Goal: Check status: Check status

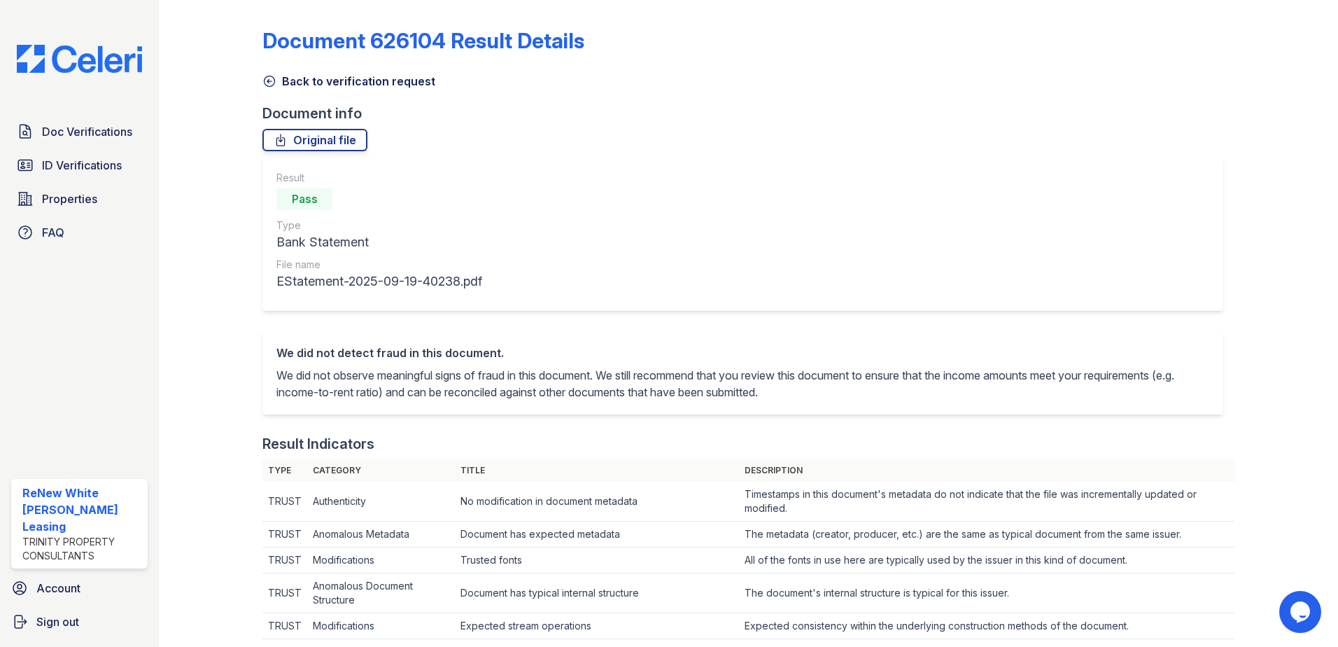
scroll to position [556, 0]
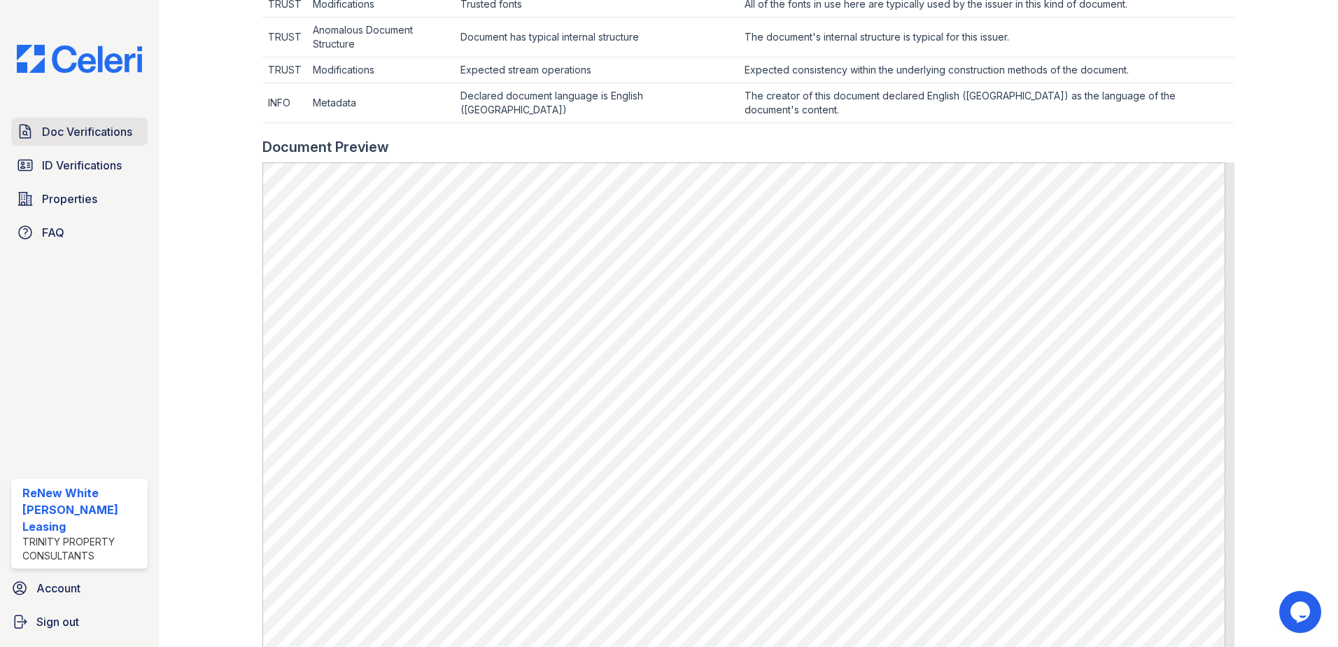
click at [120, 140] on span "Doc Verifications" at bounding box center [87, 131] width 90 height 17
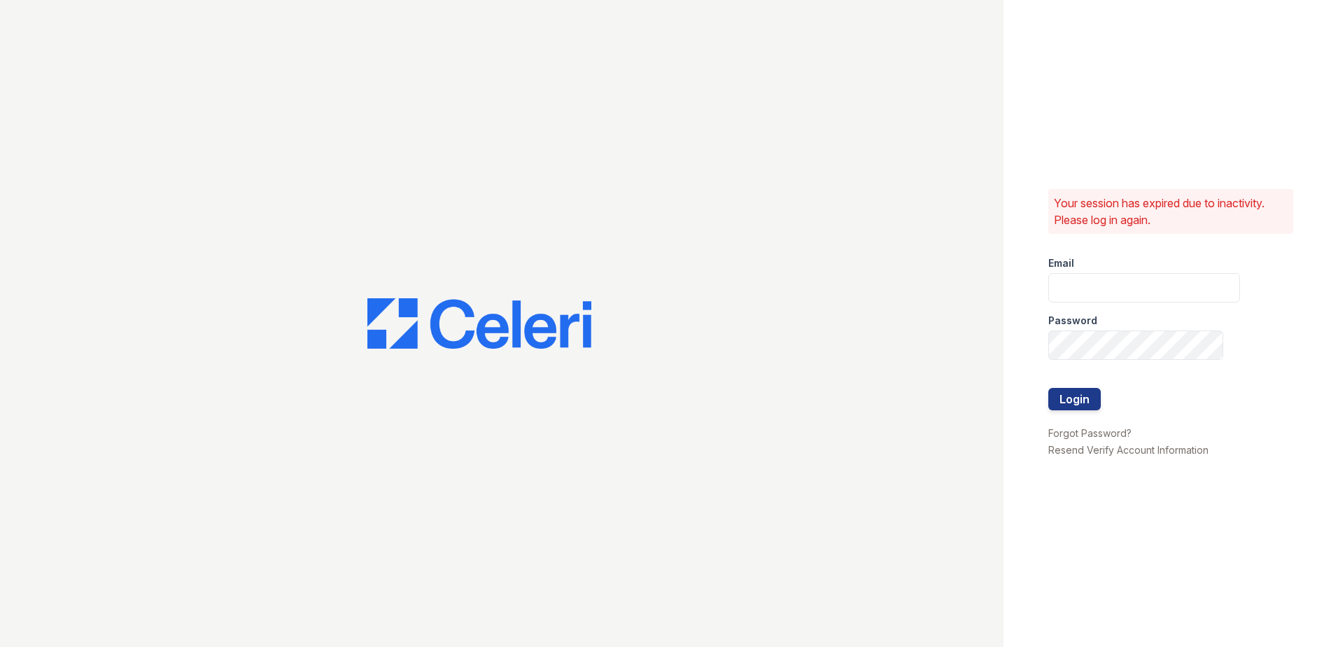
click at [106, 157] on div at bounding box center [501, 323] width 1003 height 647
type input "renewwhitemarsh@trinity-pm.com"
click at [1060, 397] on button "Login" at bounding box center [1074, 399] width 52 height 22
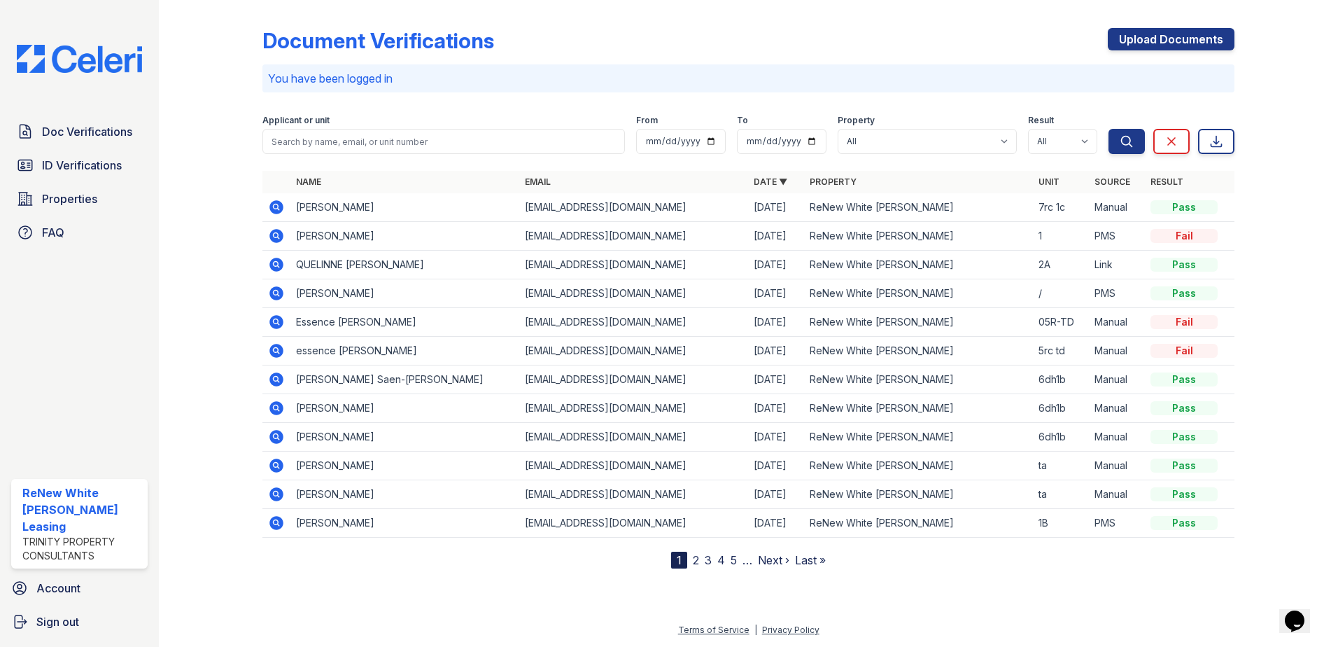
click at [278, 233] on icon at bounding box center [276, 235] width 17 height 17
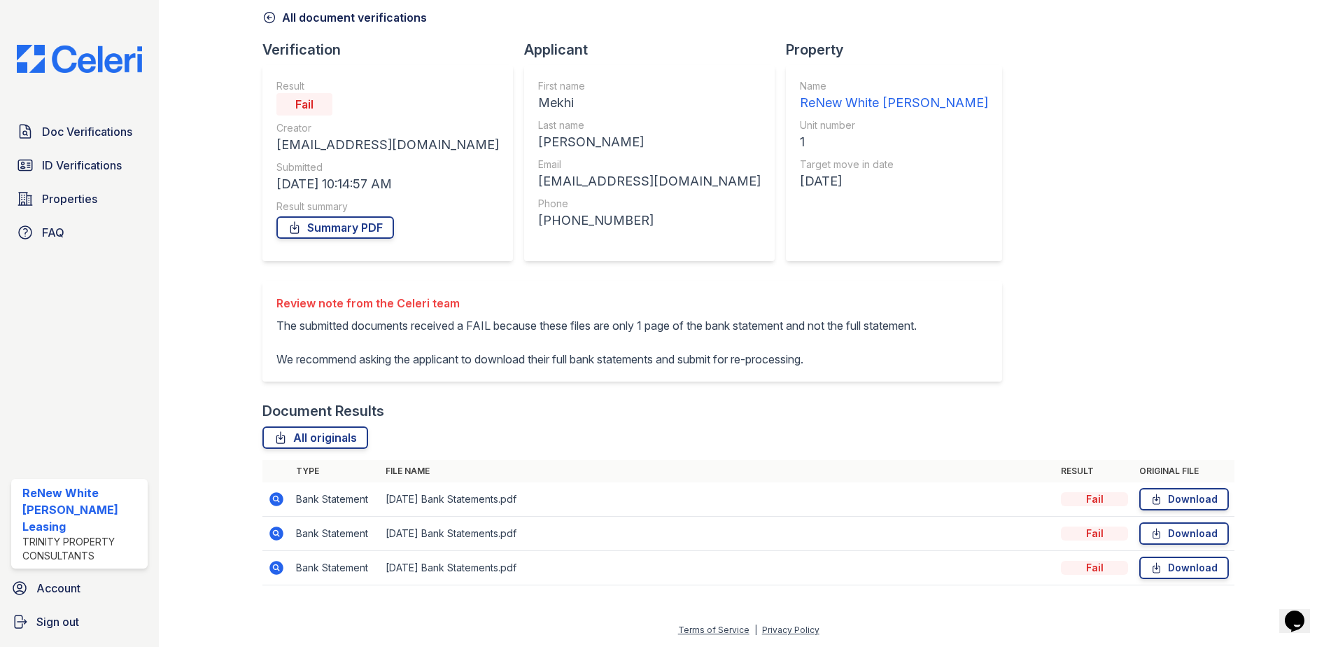
scroll to position [97, 0]
click at [276, 500] on icon at bounding box center [276, 499] width 17 height 17
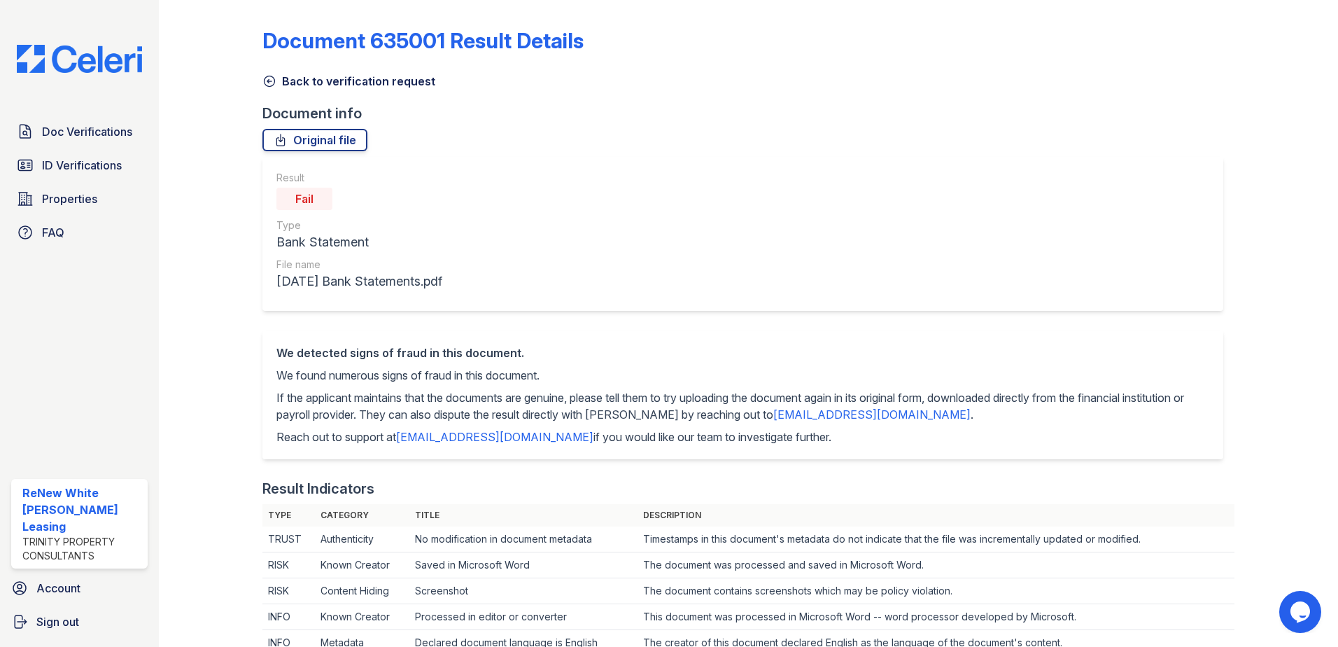
click at [320, 89] on link "Back to verification request" at bounding box center [348, 81] width 173 height 17
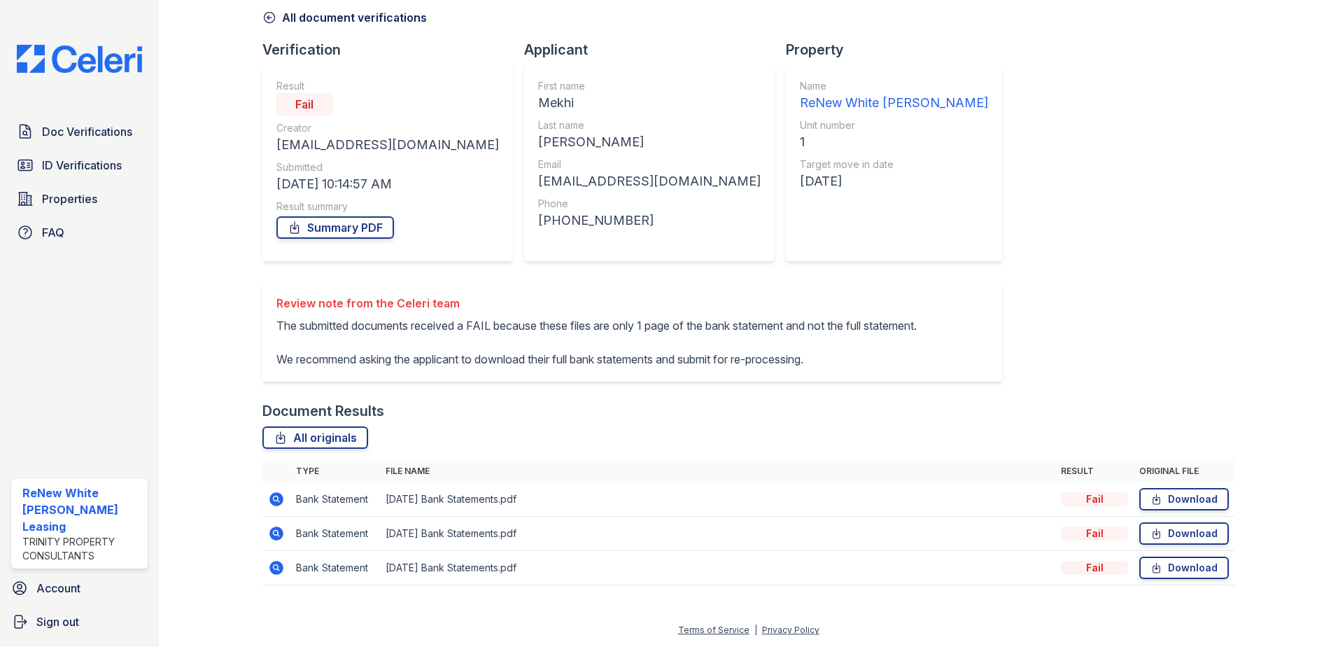
scroll to position [97, 0]
click at [271, 498] on icon at bounding box center [276, 499] width 14 height 14
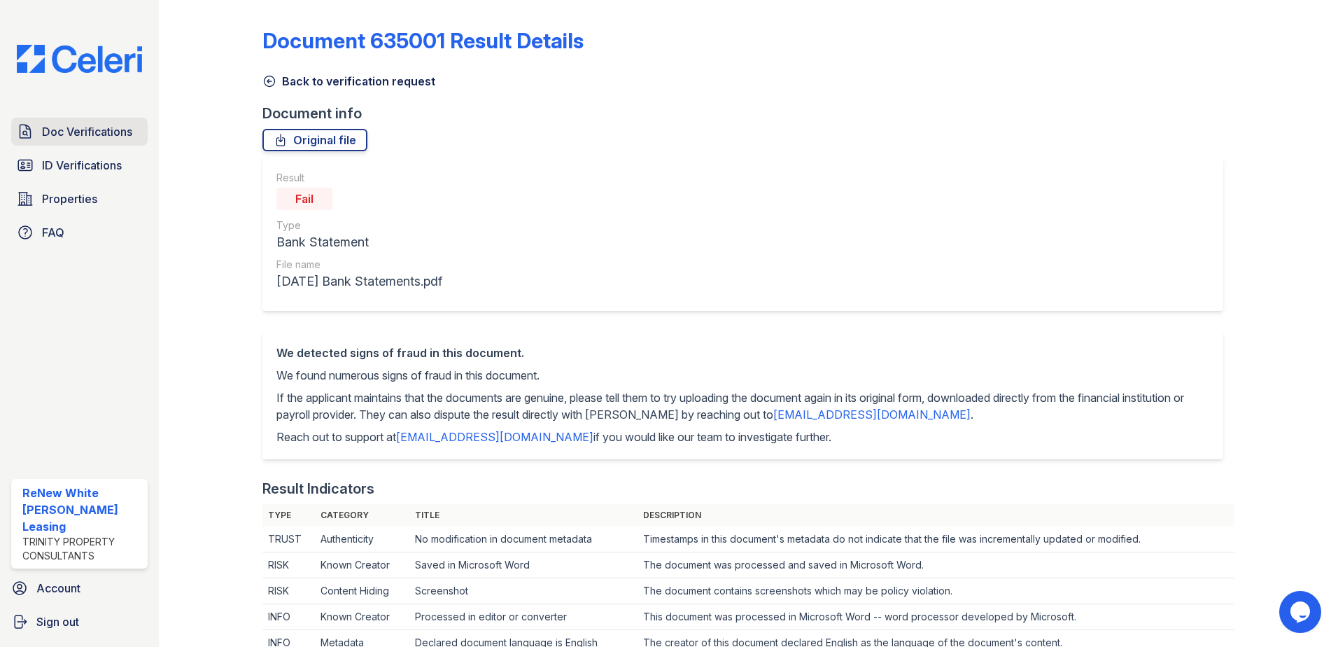
click at [114, 135] on span "Doc Verifications" at bounding box center [87, 131] width 90 height 17
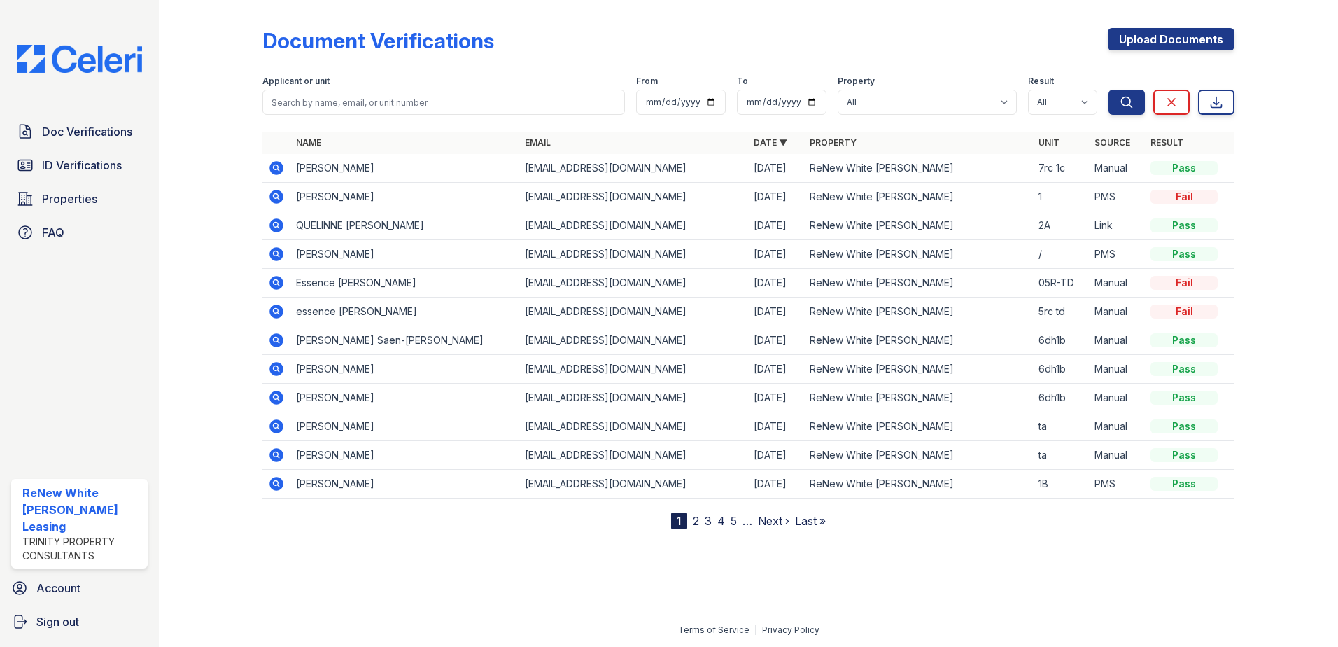
click at [274, 201] on icon at bounding box center [276, 197] width 14 height 14
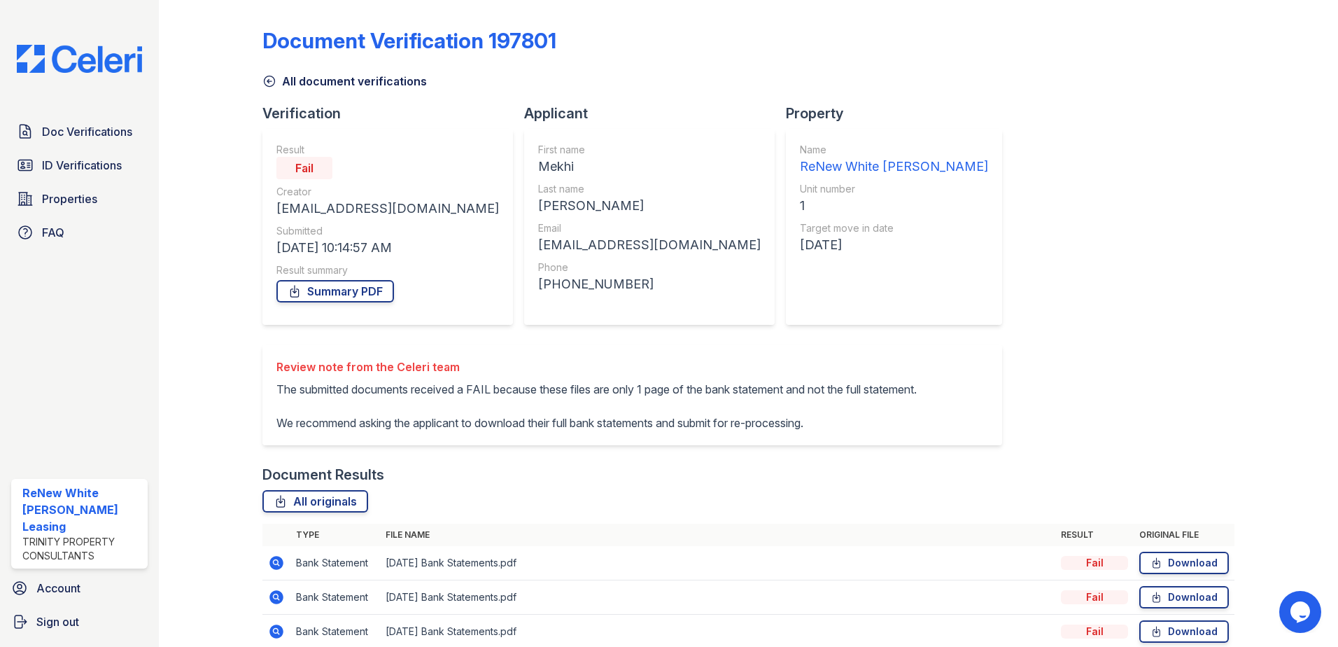
click at [217, 418] on div at bounding box center [221, 334] width 81 height 657
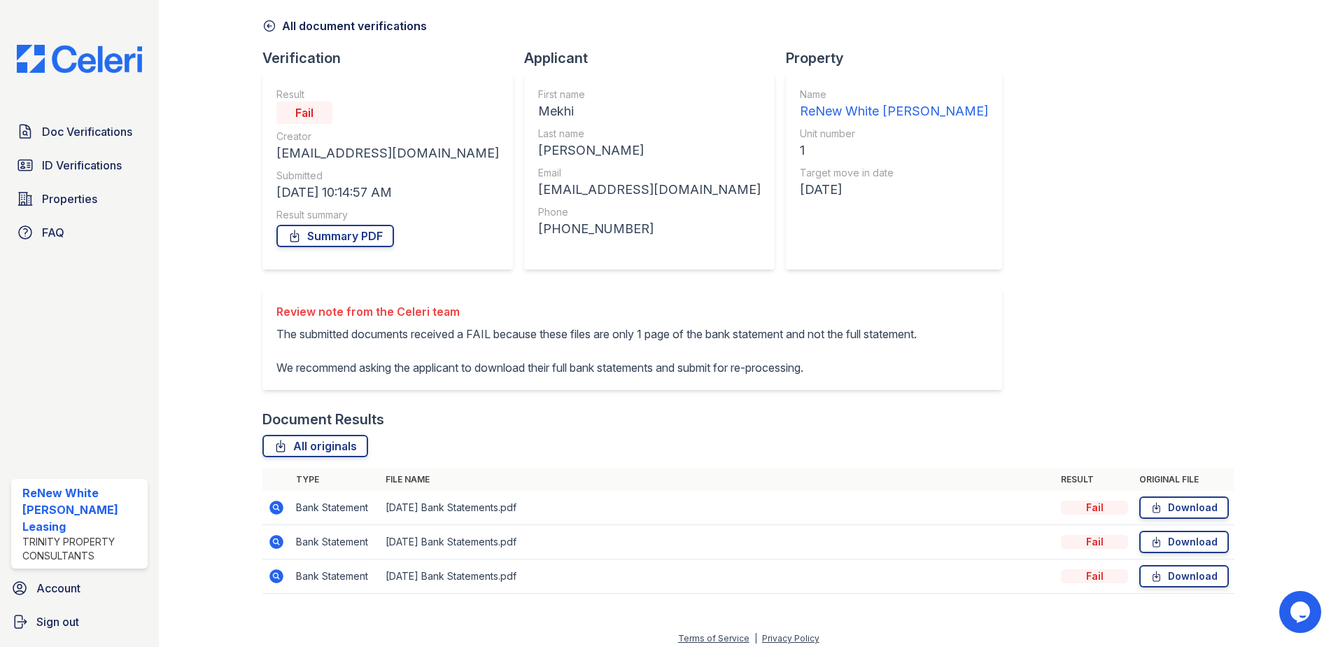
scroll to position [97, 0]
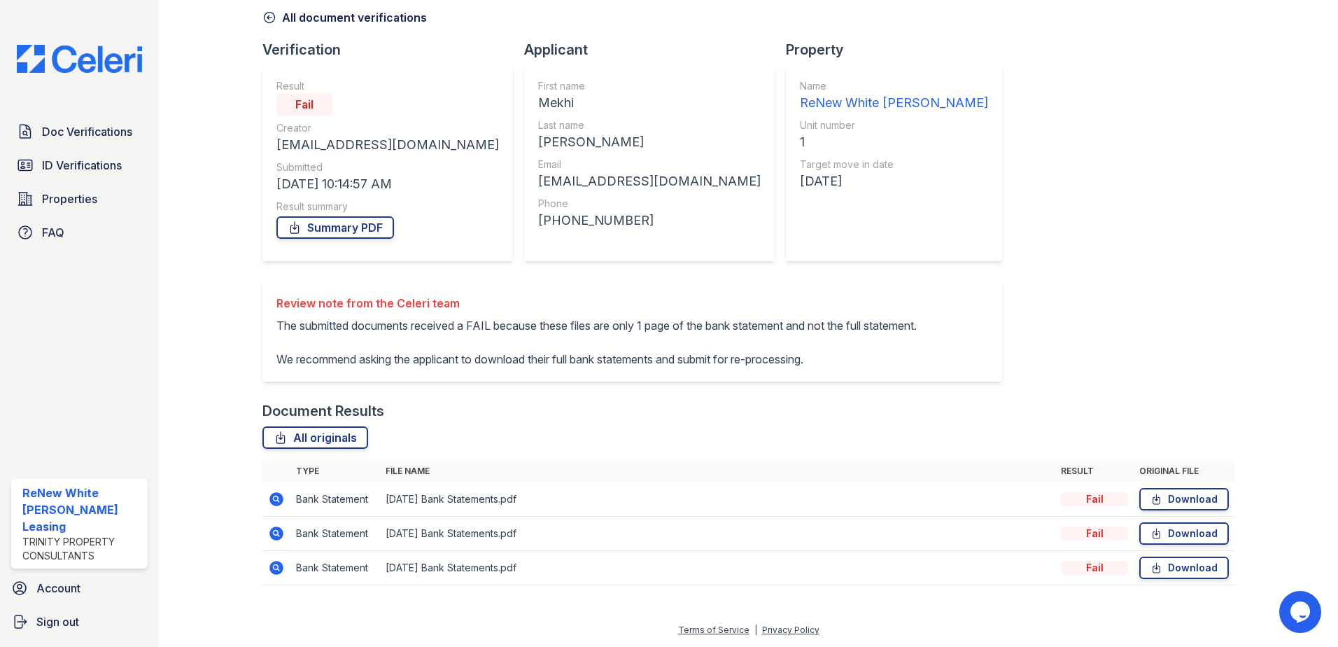
click at [278, 501] on icon at bounding box center [276, 499] width 17 height 17
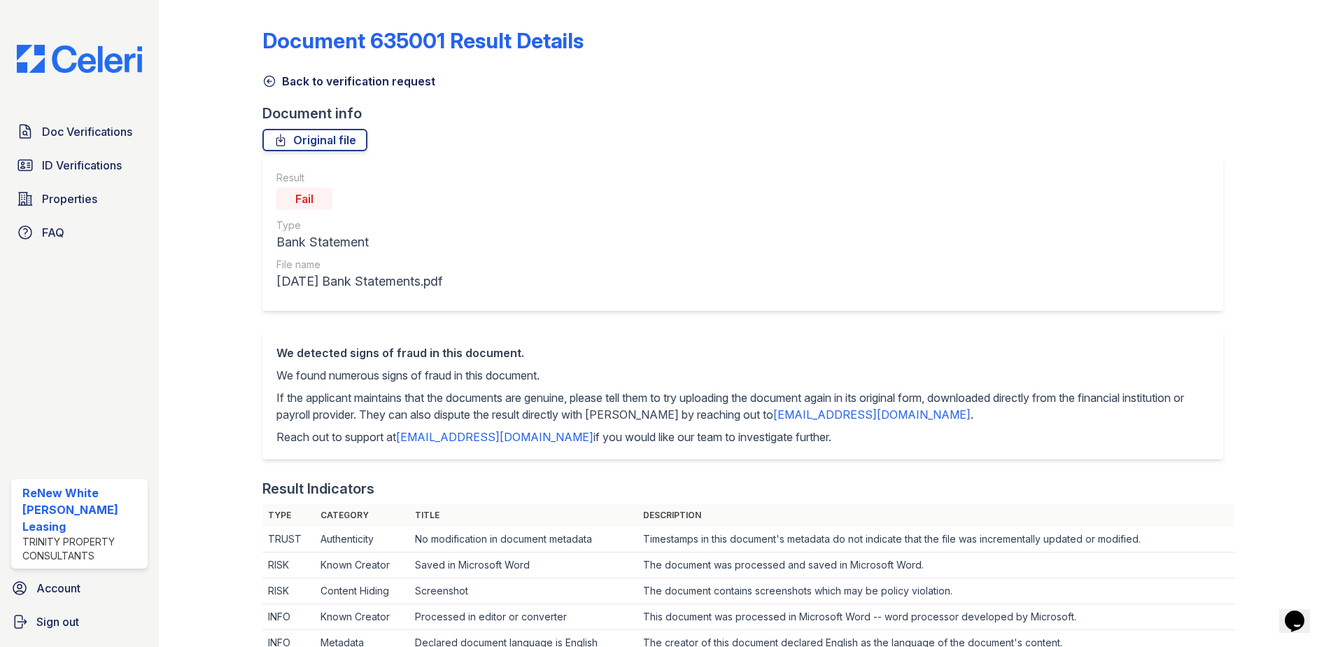
click at [307, 84] on link "Back to verification request" at bounding box center [348, 81] width 173 height 17
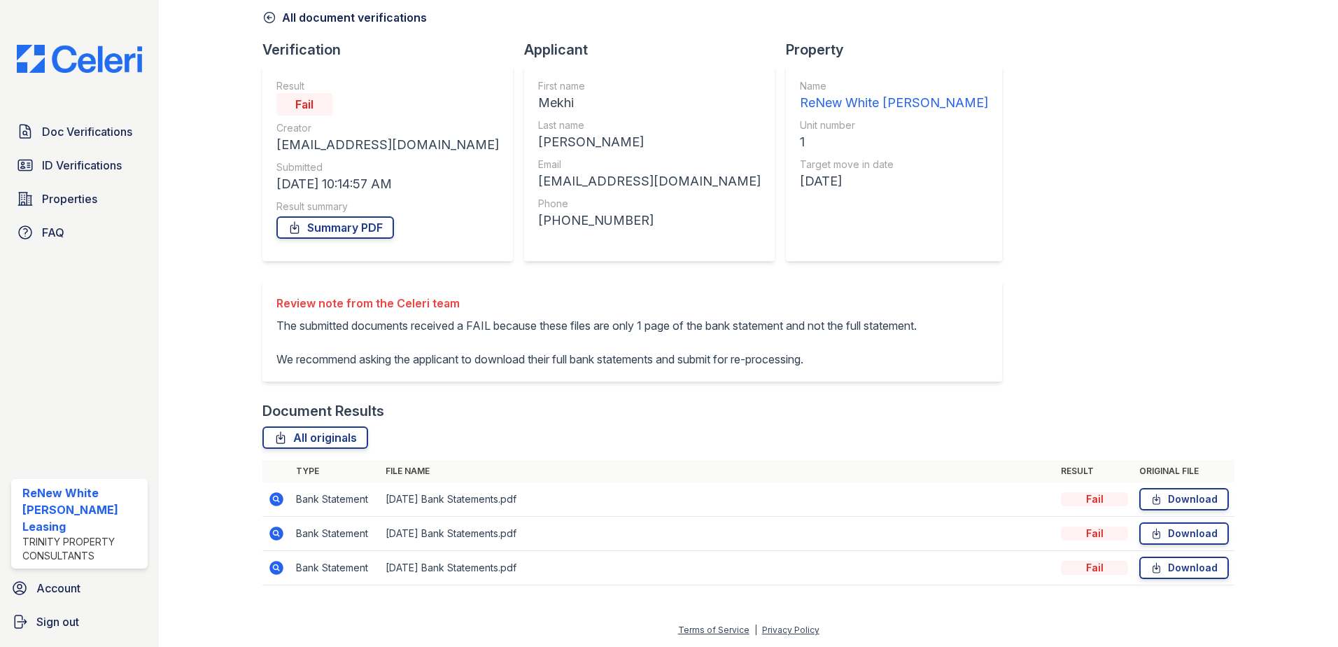
scroll to position [97, 0]
click at [85, 153] on link "ID Verifications" at bounding box center [79, 165] width 136 height 28
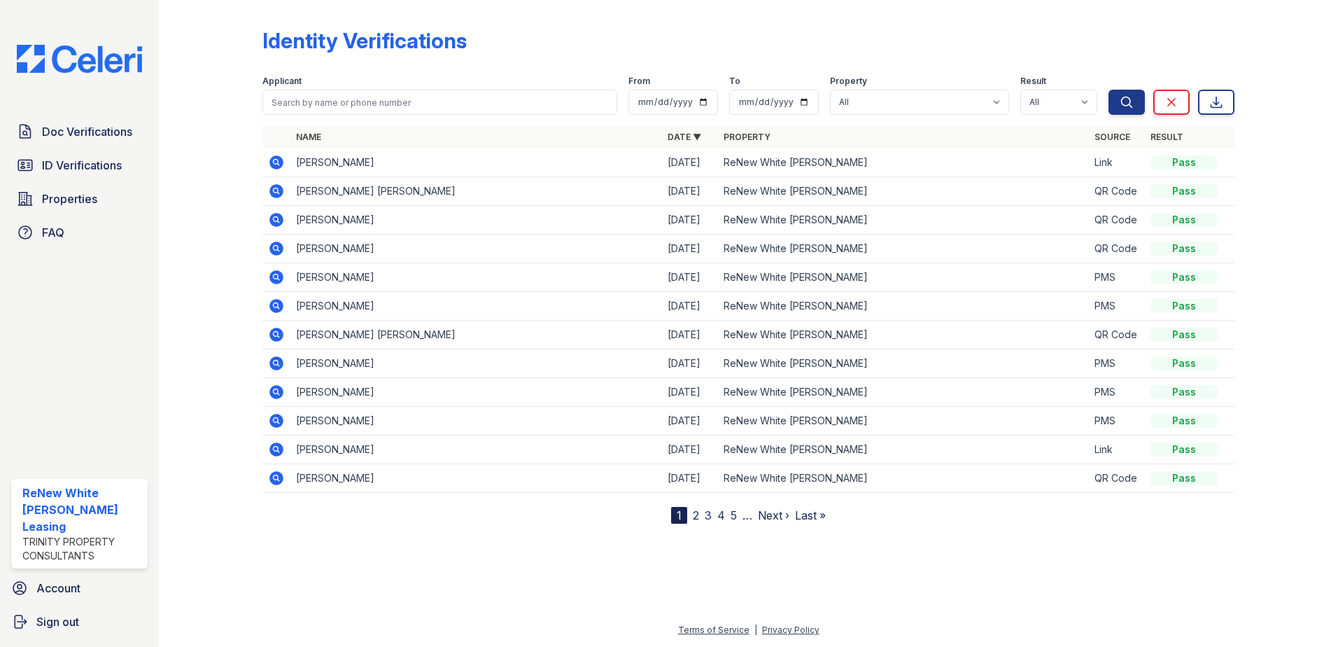
click at [278, 274] on icon at bounding box center [276, 277] width 14 height 14
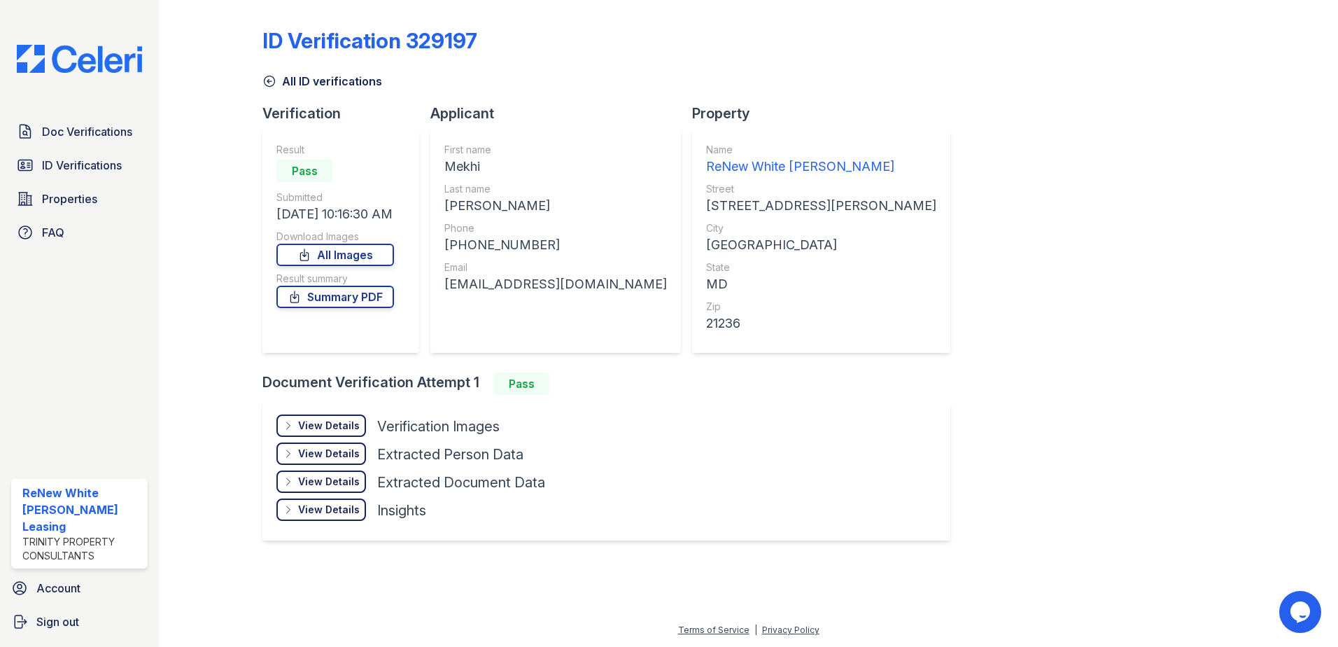
click at [362, 430] on div "View Details Details" at bounding box center [321, 425] width 90 height 22
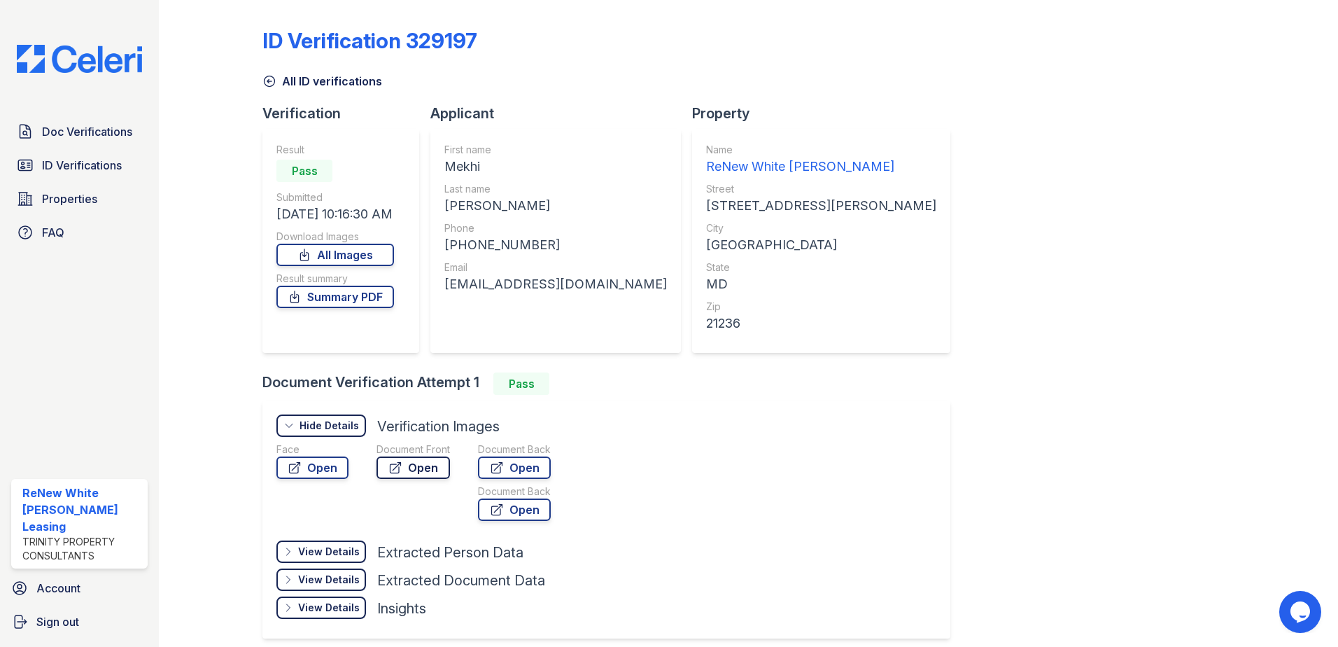
click at [439, 472] on link "Open" at bounding box center [412, 467] width 73 height 22
click at [306, 76] on link "All ID verifications" at bounding box center [322, 81] width 120 height 17
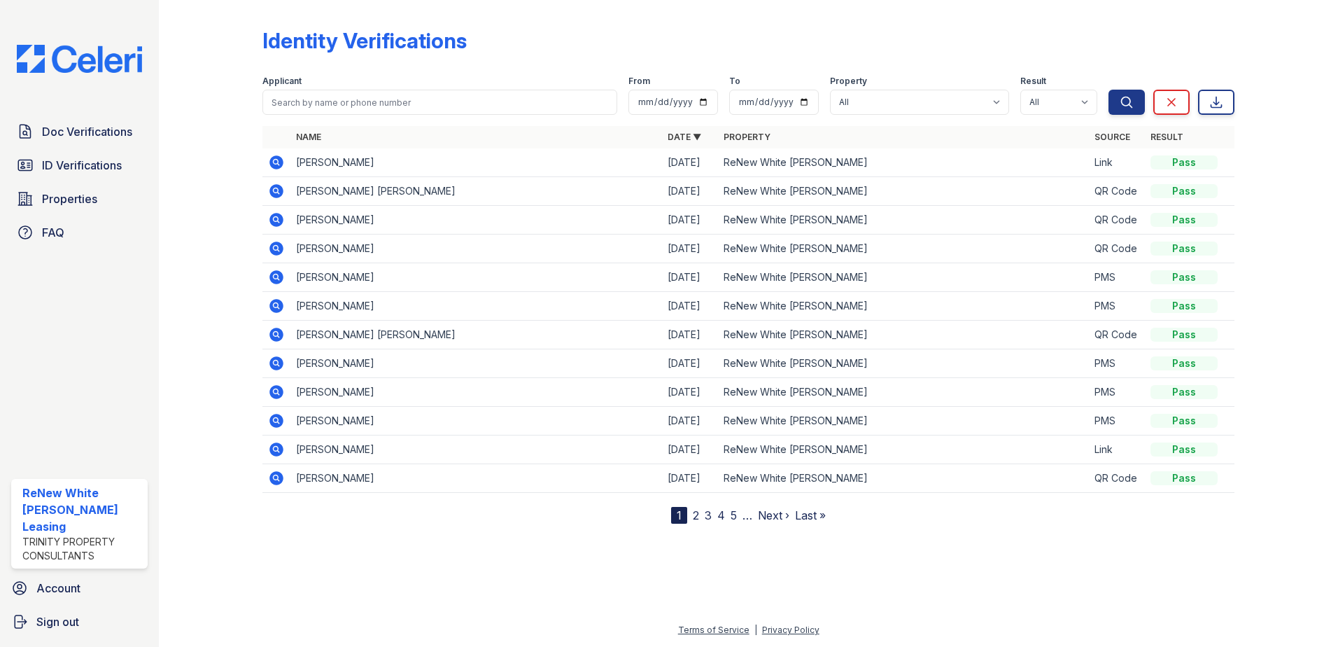
click at [209, 278] on div at bounding box center [221, 265] width 81 height 518
click at [270, 277] on icon at bounding box center [276, 277] width 14 height 14
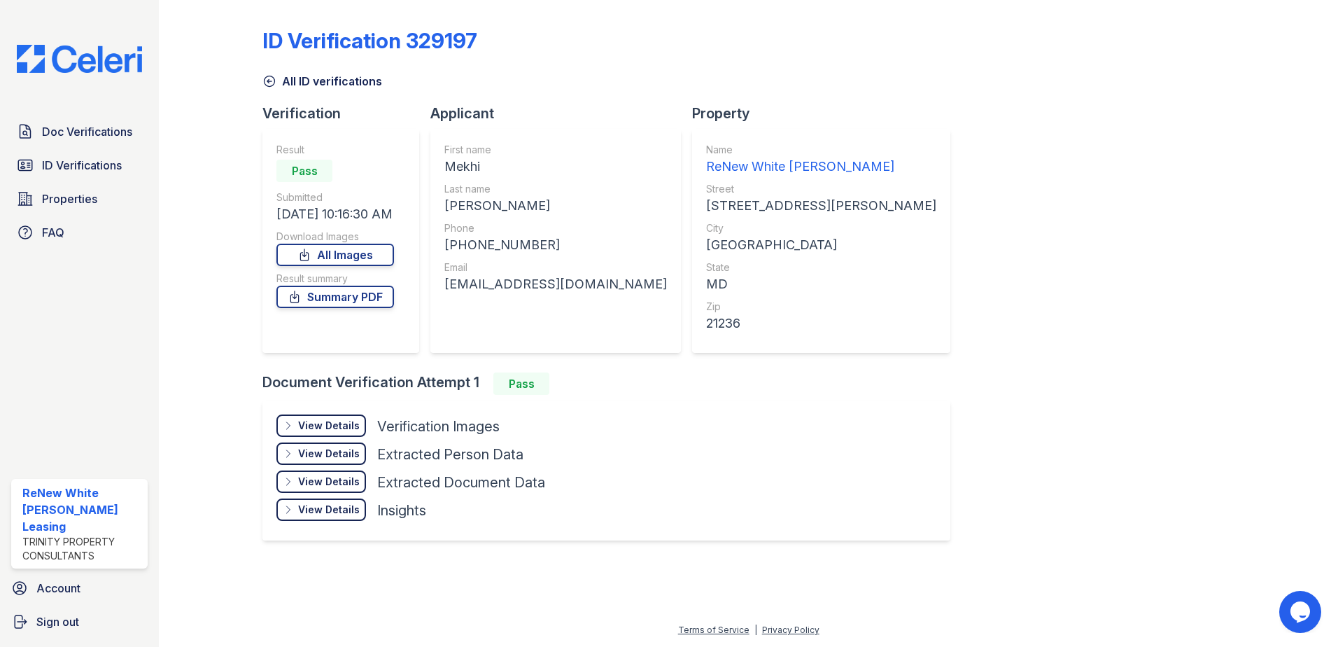
click at [345, 423] on div "View Details" at bounding box center [329, 425] width 62 height 14
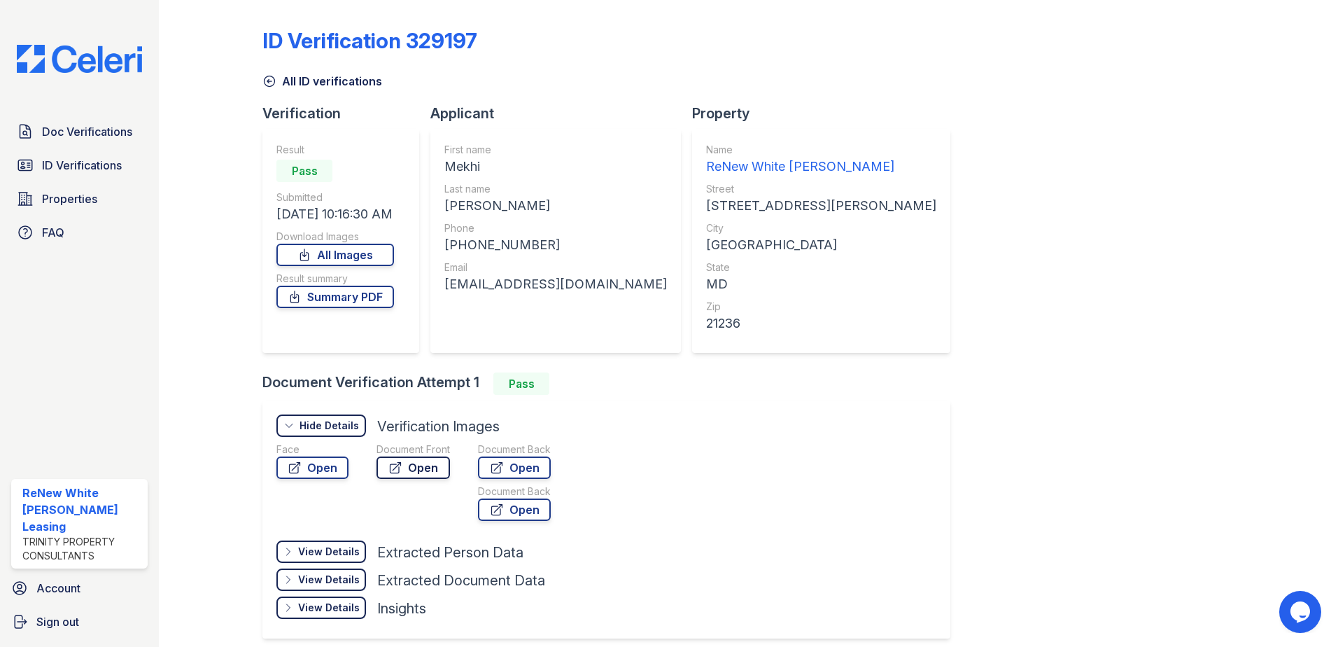
click at [414, 463] on link "Open" at bounding box center [412, 467] width 73 height 22
click at [1165, 108] on div "ID Verification 329197 All ID verifications Verification Result Pass Submitted …" at bounding box center [748, 332] width 972 height 652
click at [339, 86] on link "All ID verifications" at bounding box center [322, 81] width 120 height 17
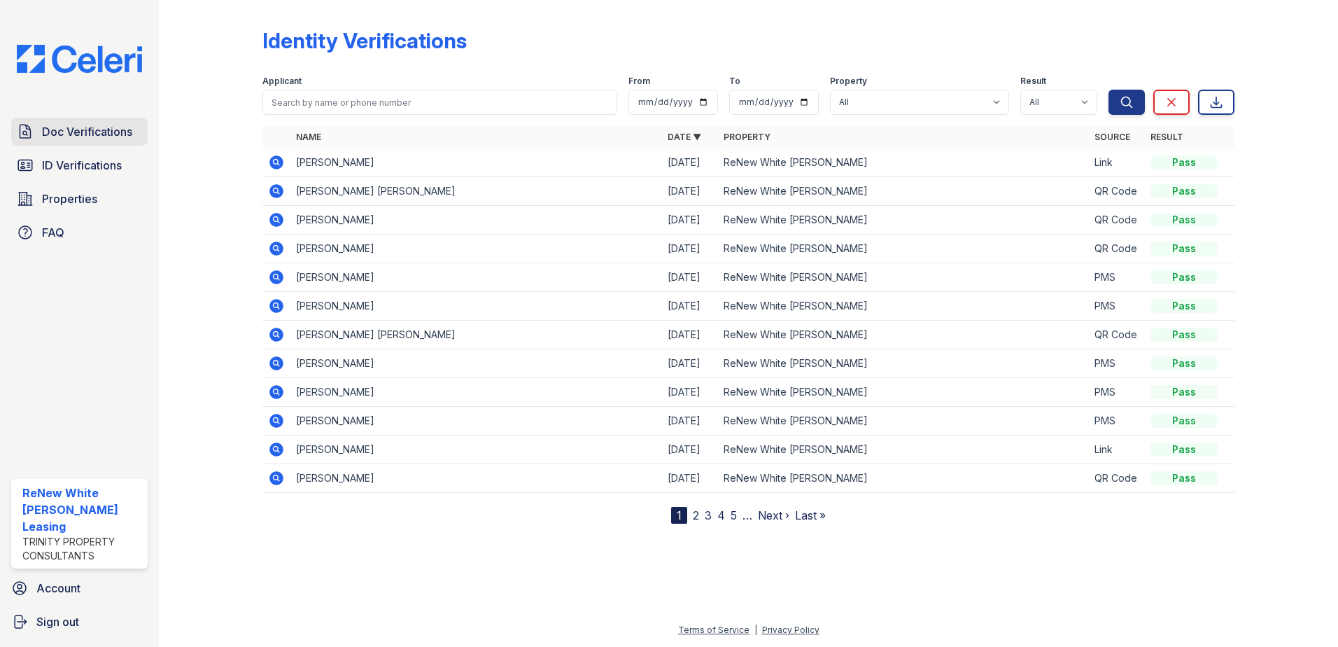
click at [103, 129] on span "Doc Verifications" at bounding box center [87, 131] width 90 height 17
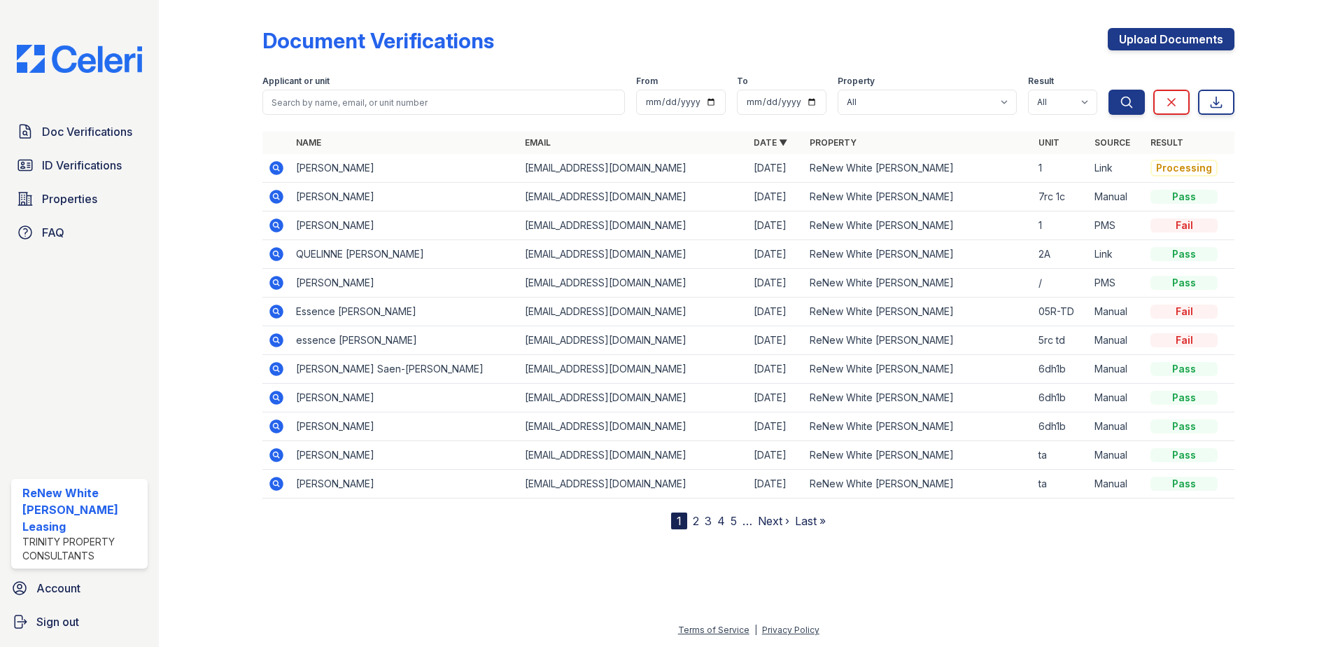
click at [276, 169] on icon at bounding box center [276, 168] width 17 height 17
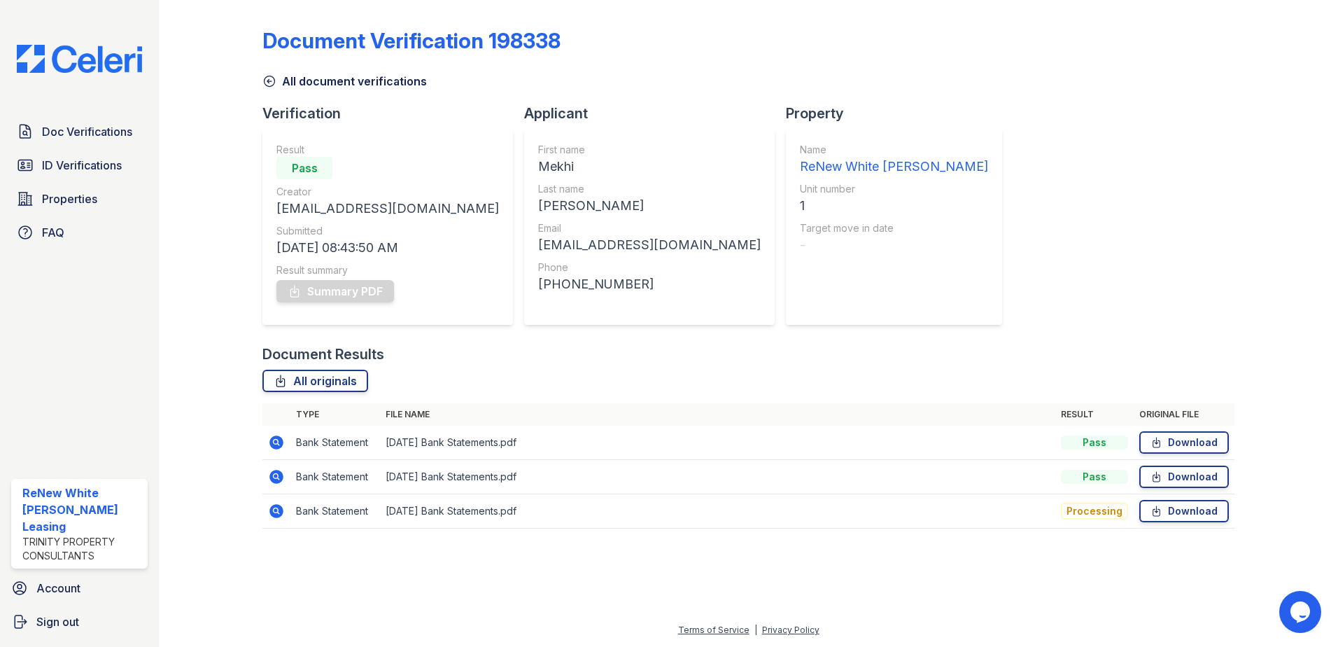
click at [278, 445] on icon at bounding box center [276, 442] width 14 height 14
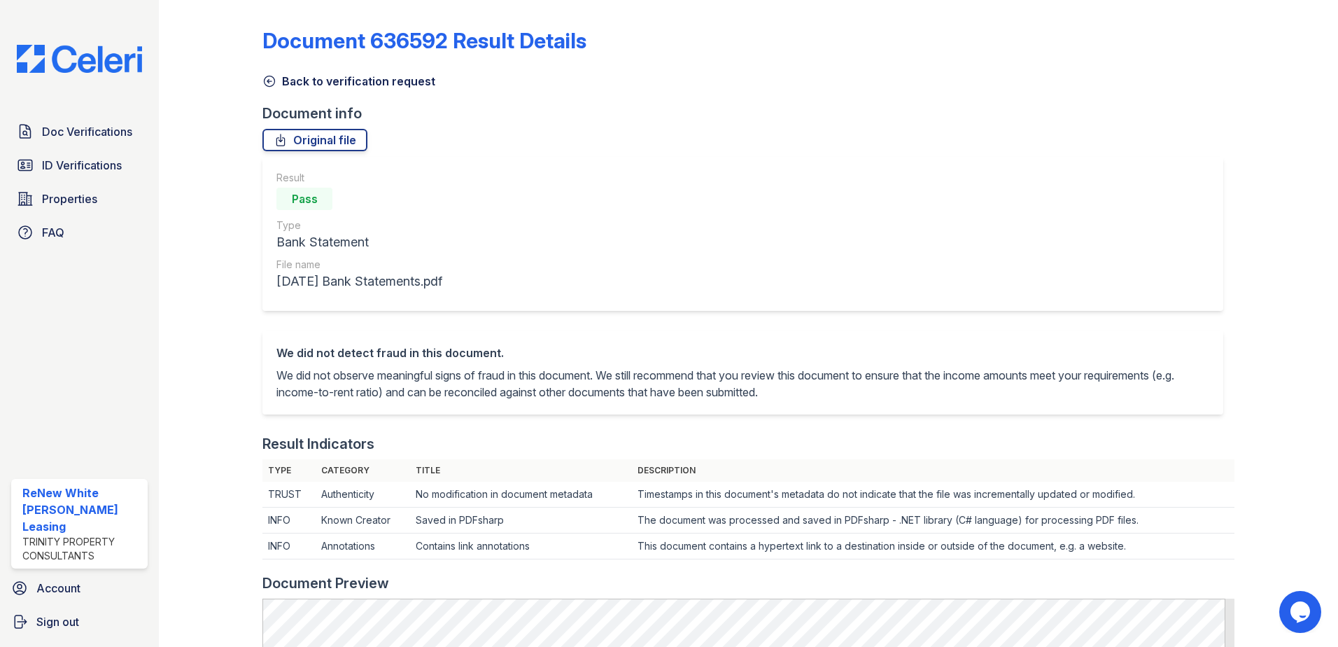
click at [318, 87] on link "Back to verification request" at bounding box center [348, 81] width 173 height 17
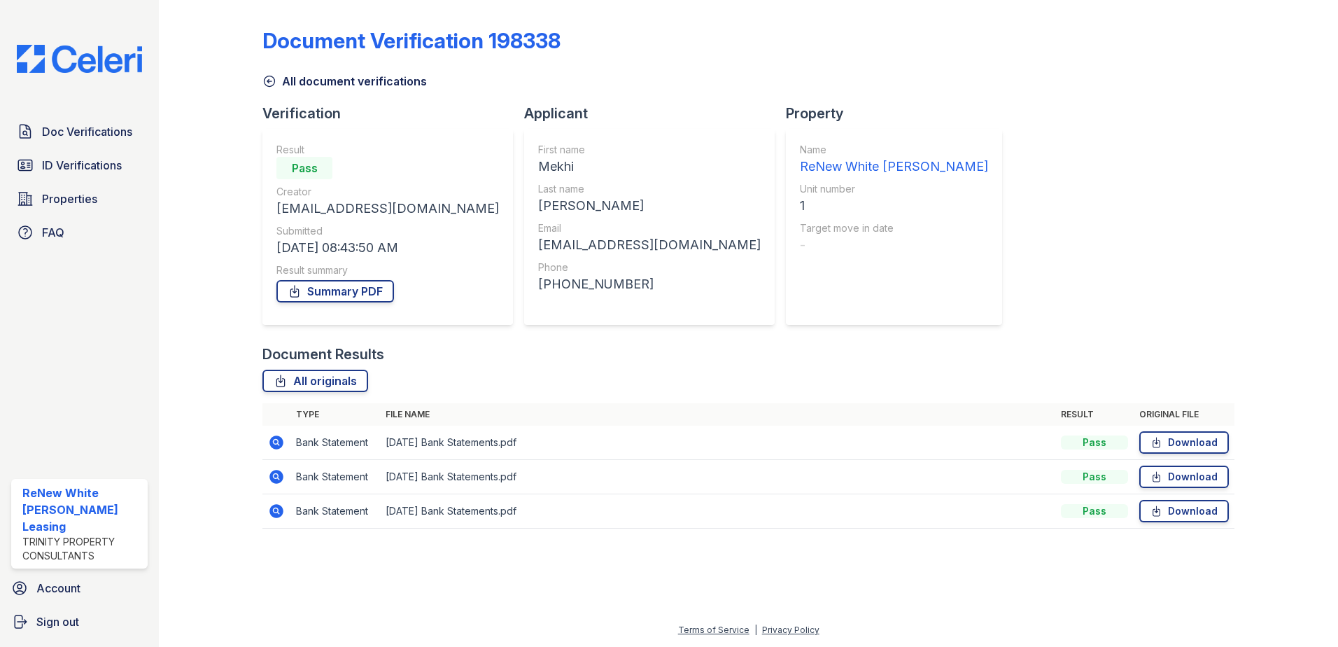
click at [294, 83] on link "All document verifications" at bounding box center [344, 81] width 164 height 17
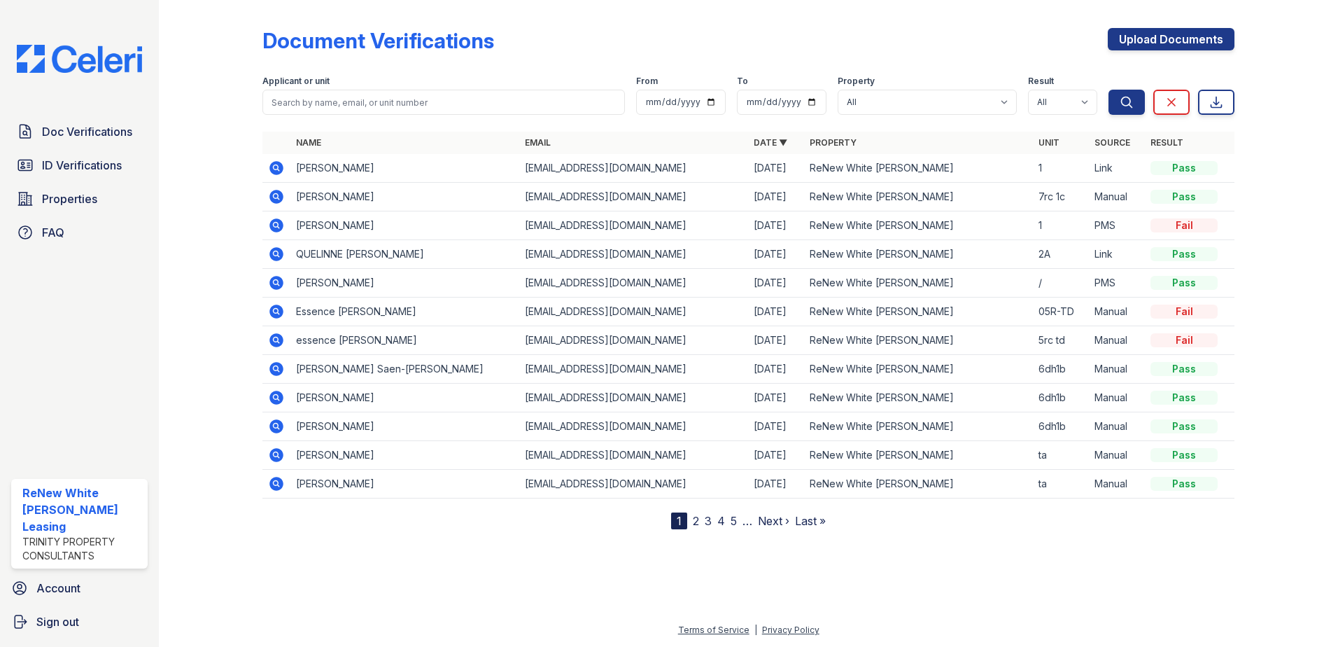
click at [279, 167] on icon at bounding box center [276, 168] width 14 height 14
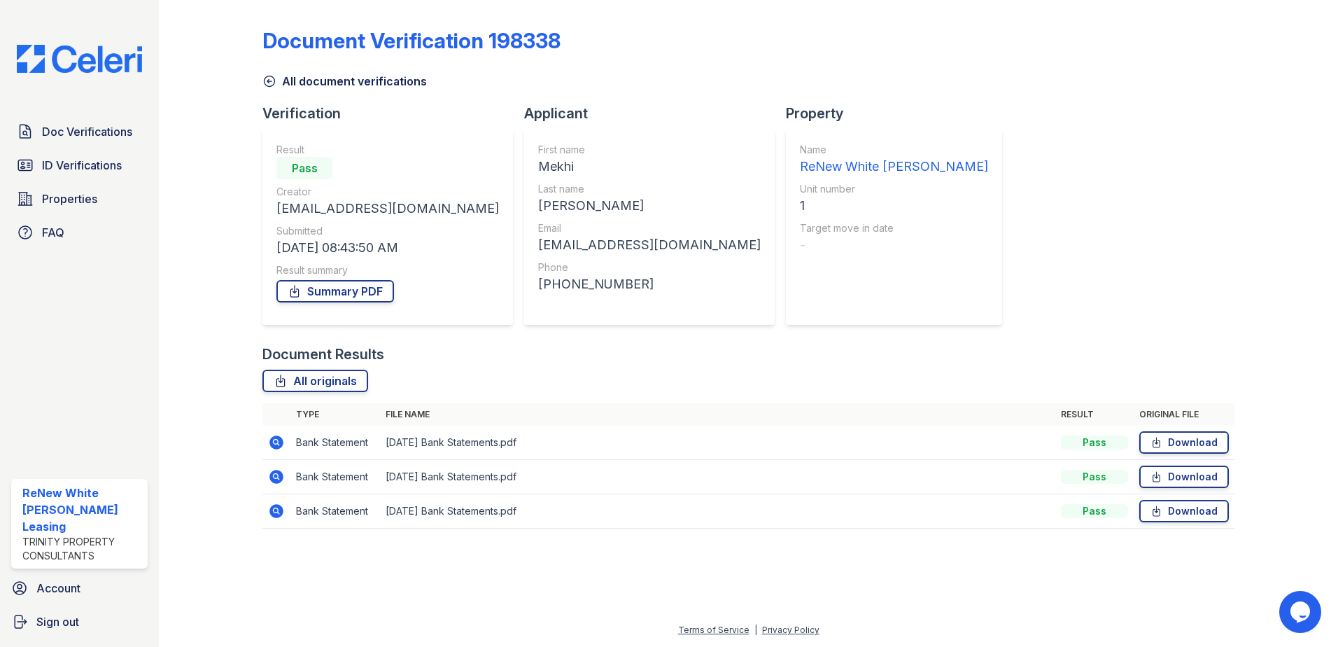
click at [276, 442] on icon at bounding box center [275, 440] width 3 height 3
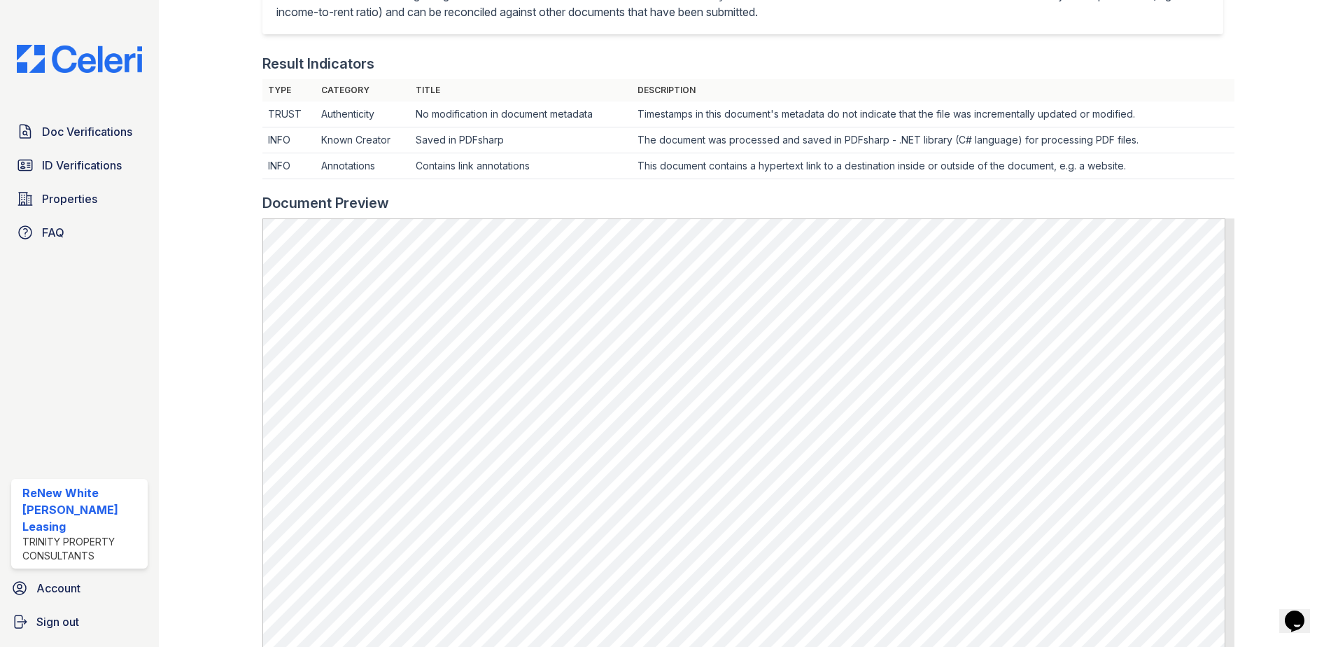
scroll to position [350, 0]
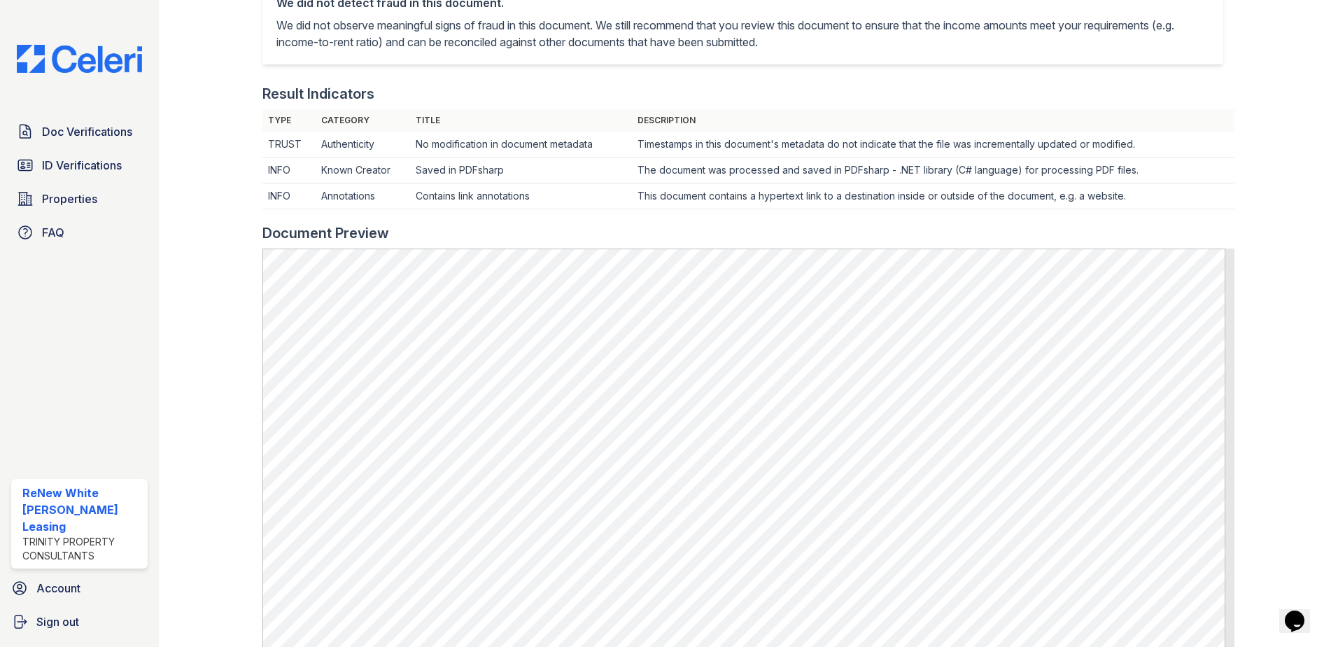
click at [260, 384] on div at bounding box center [221, 275] width 81 height 1239
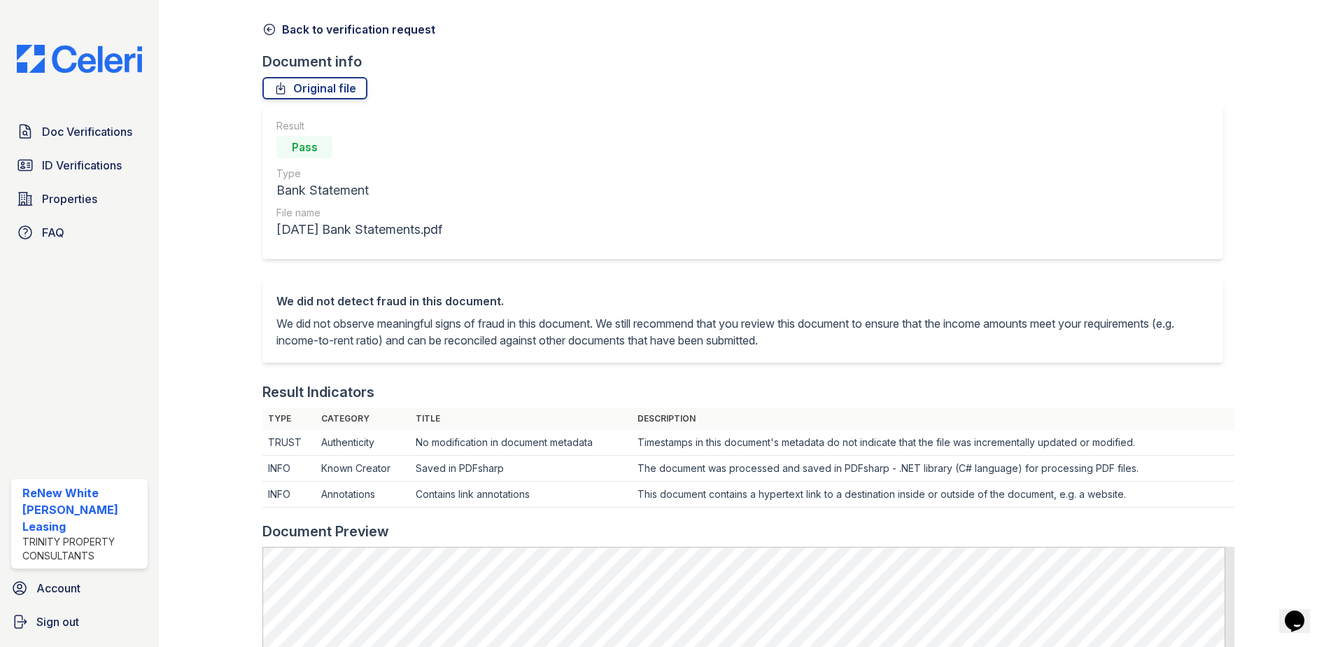
scroll to position [0, 0]
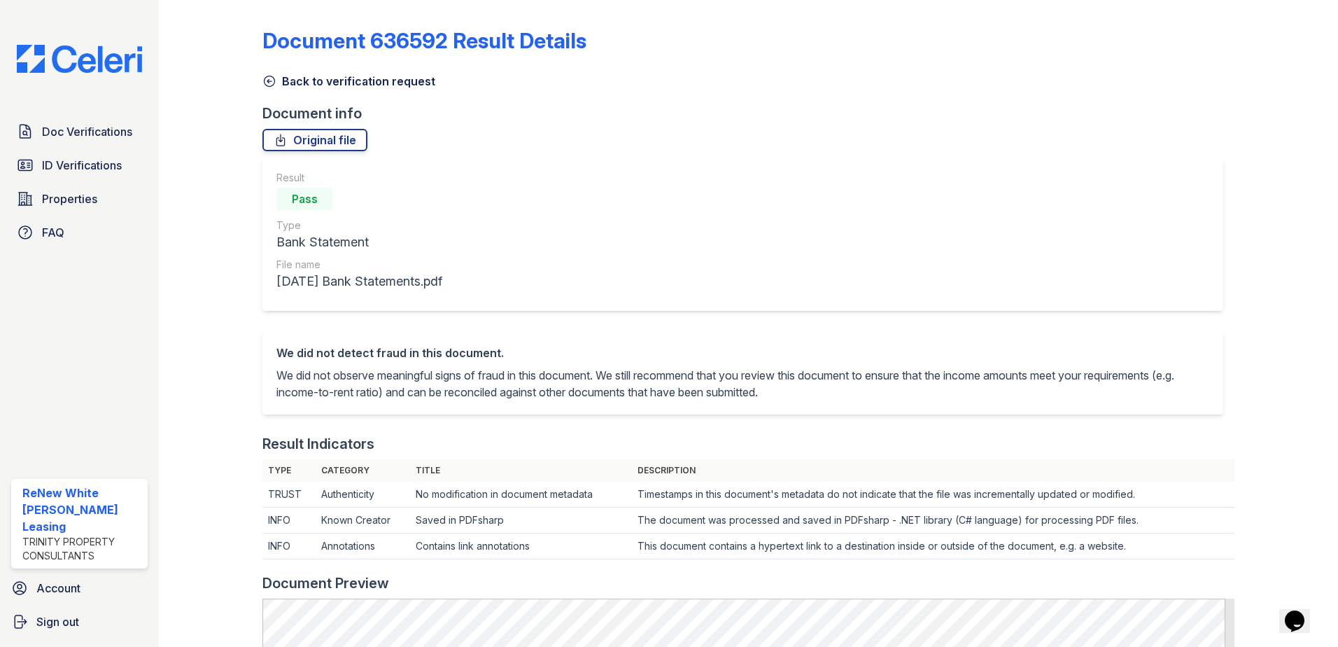
click at [301, 73] on link "Back to verification request" at bounding box center [348, 81] width 173 height 17
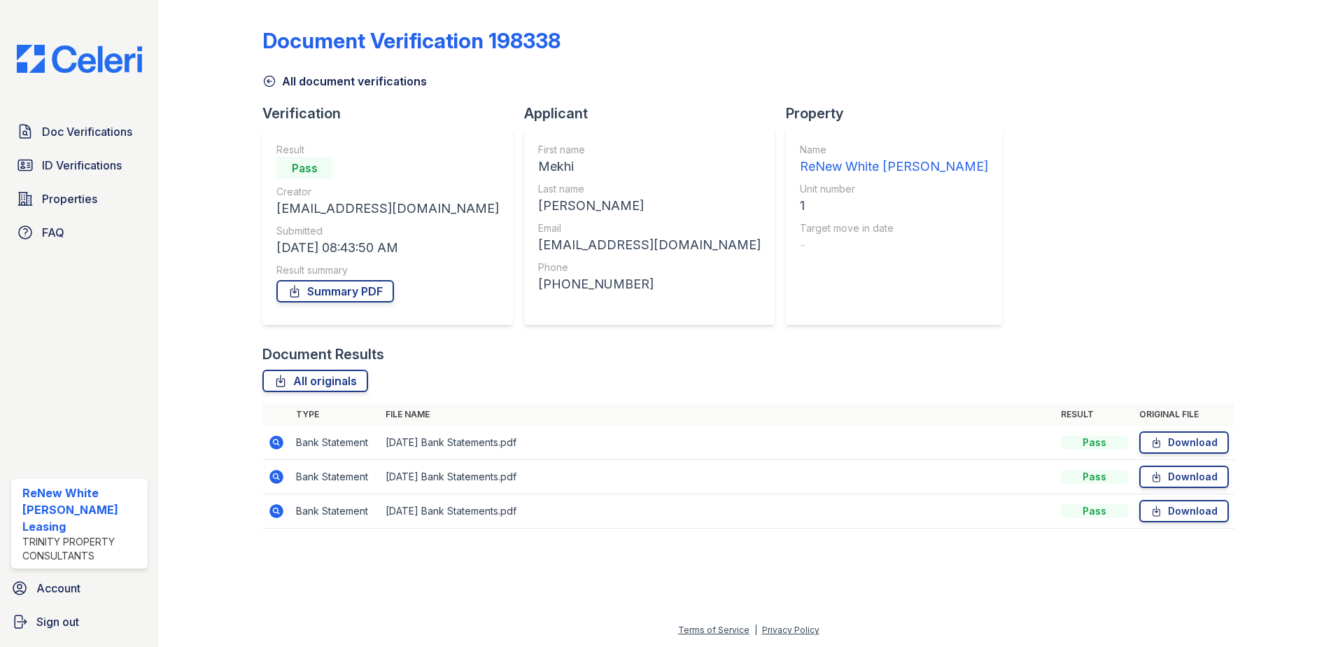
click at [281, 472] on icon at bounding box center [276, 476] width 17 height 17
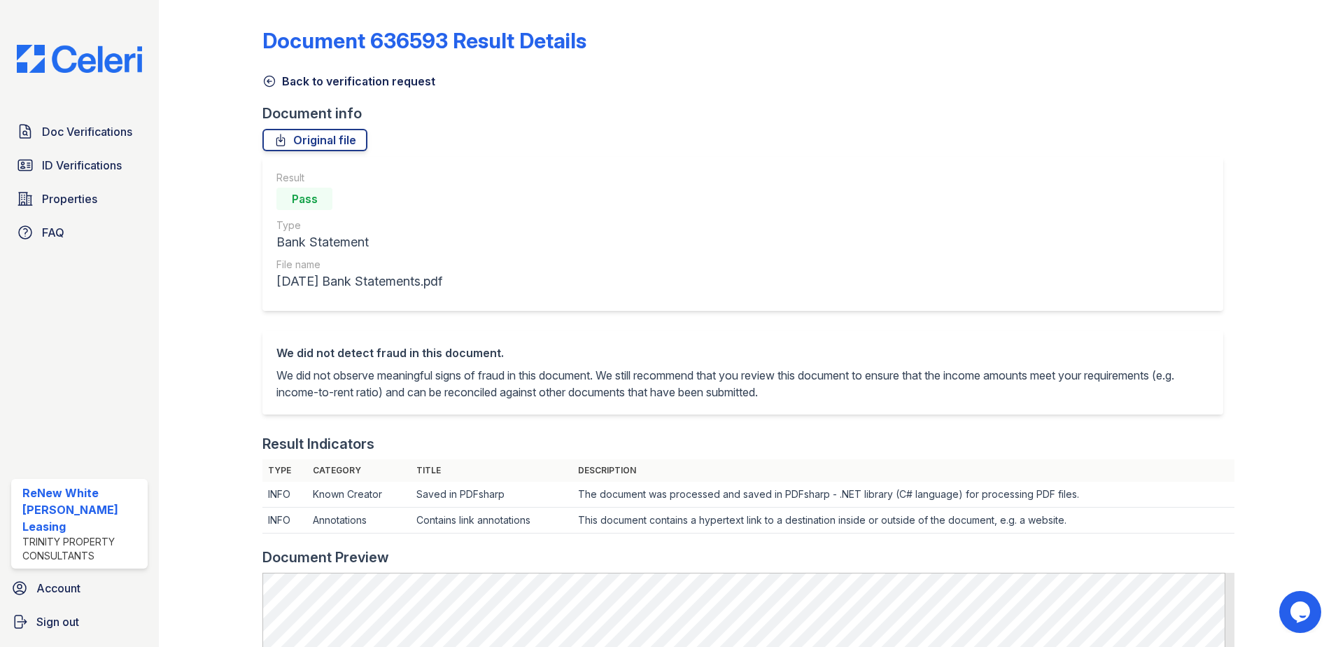
click at [285, 79] on link "Back to verification request" at bounding box center [348, 81] width 173 height 17
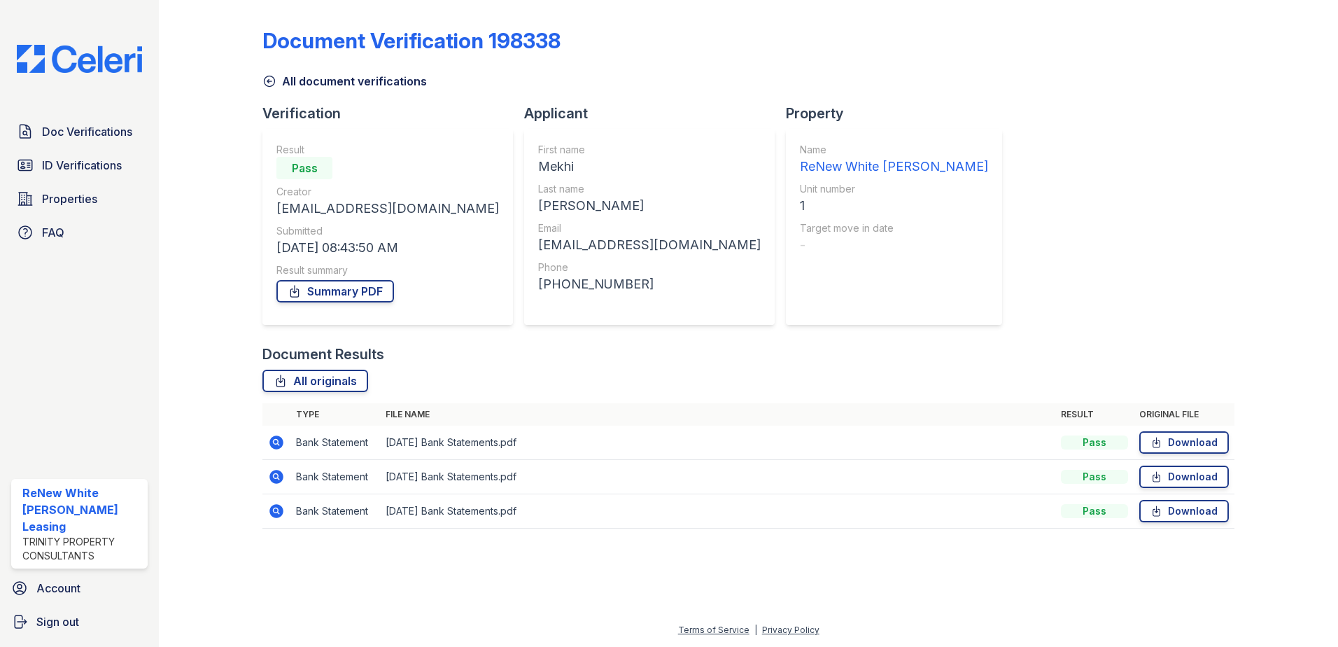
click at [281, 515] on icon at bounding box center [276, 511] width 14 height 14
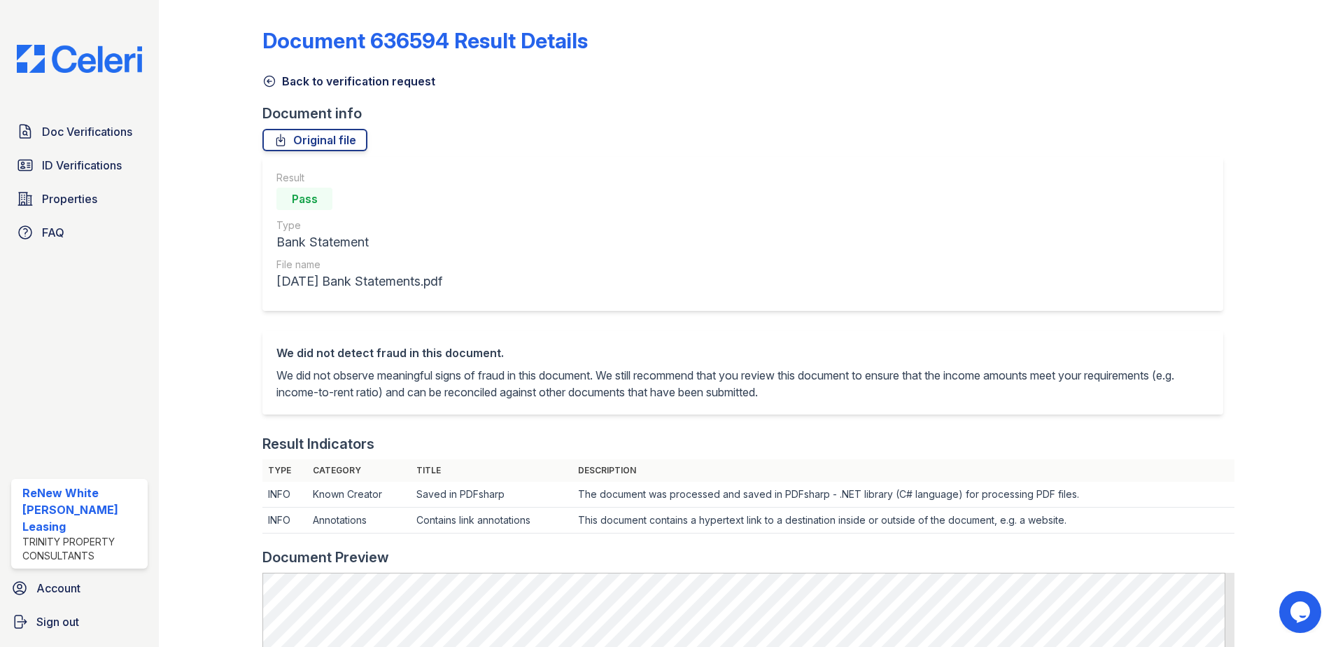
click at [305, 78] on link "Back to verification request" at bounding box center [348, 81] width 173 height 17
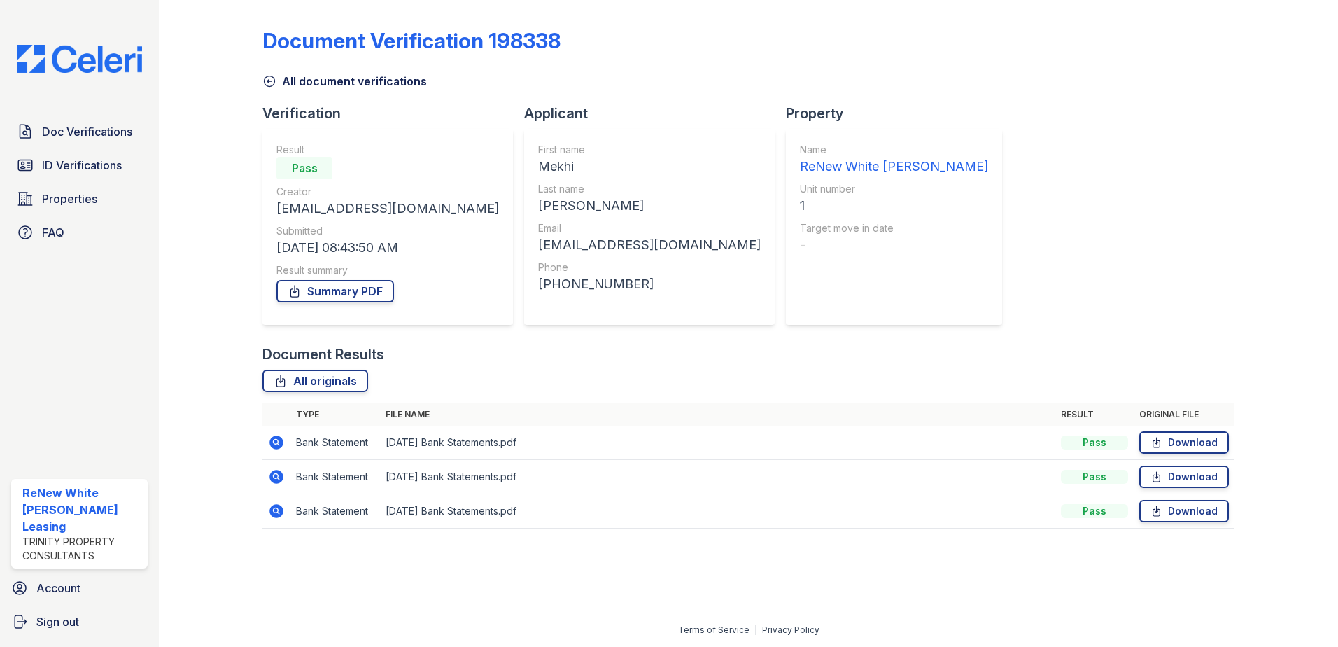
click at [276, 437] on icon at bounding box center [276, 442] width 14 height 14
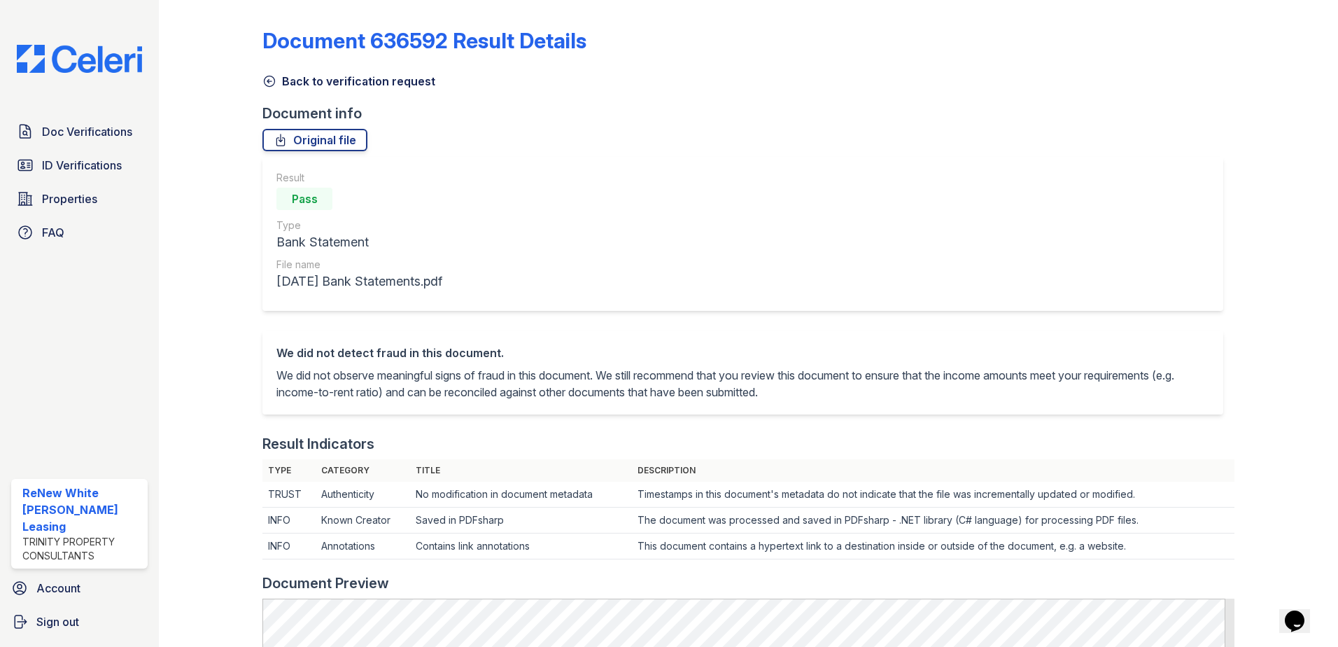
click at [287, 82] on link "Back to verification request" at bounding box center [348, 81] width 173 height 17
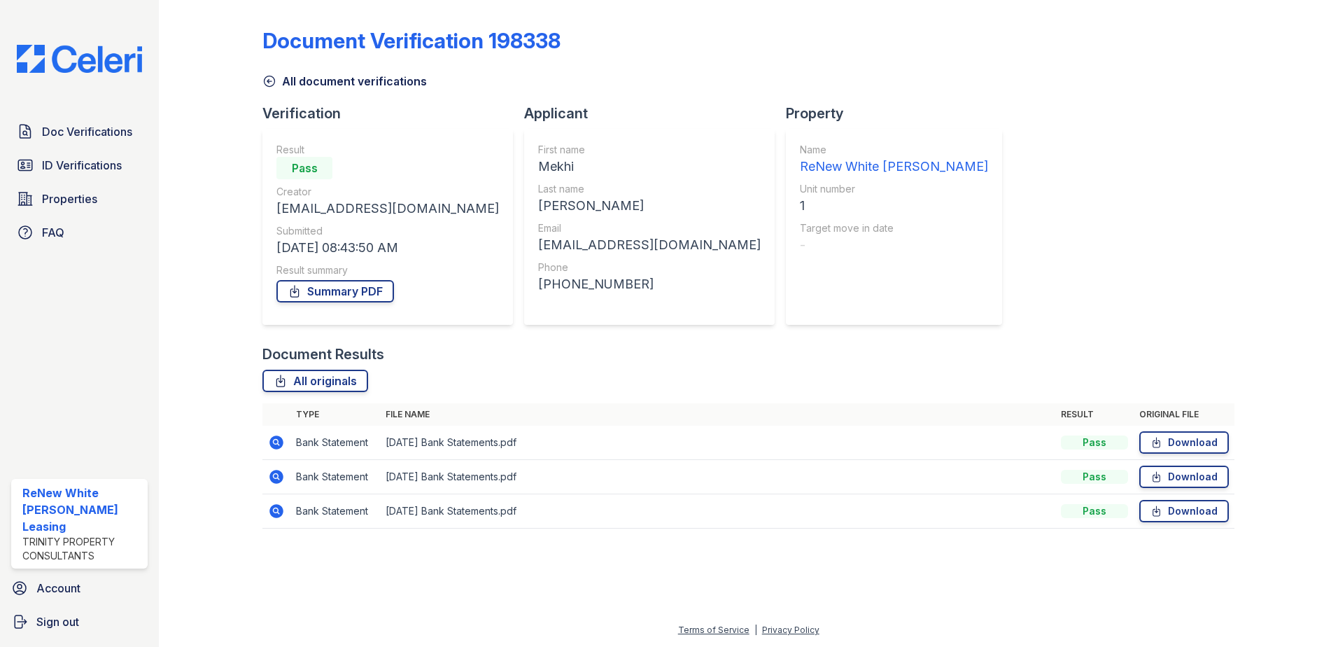
click at [277, 517] on icon at bounding box center [276, 511] width 14 height 14
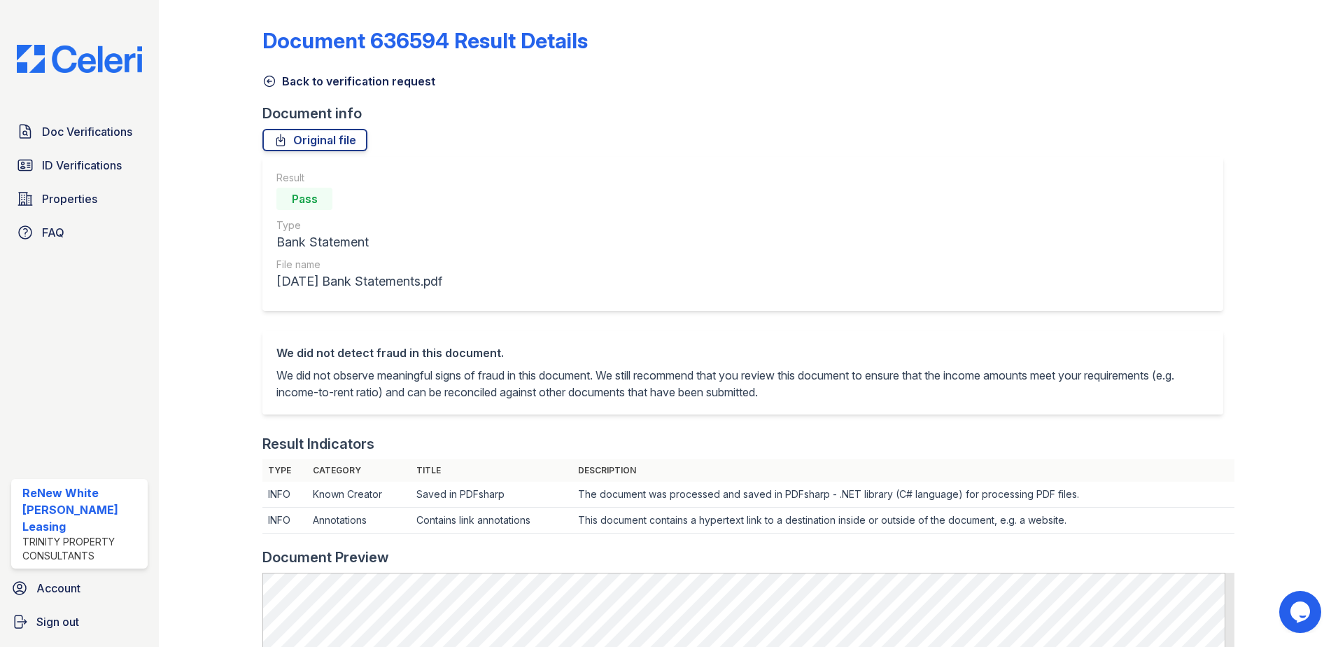
click at [209, 482] on div at bounding box center [221, 612] width 81 height 1213
click at [330, 81] on link "Back to verification request" at bounding box center [348, 81] width 173 height 17
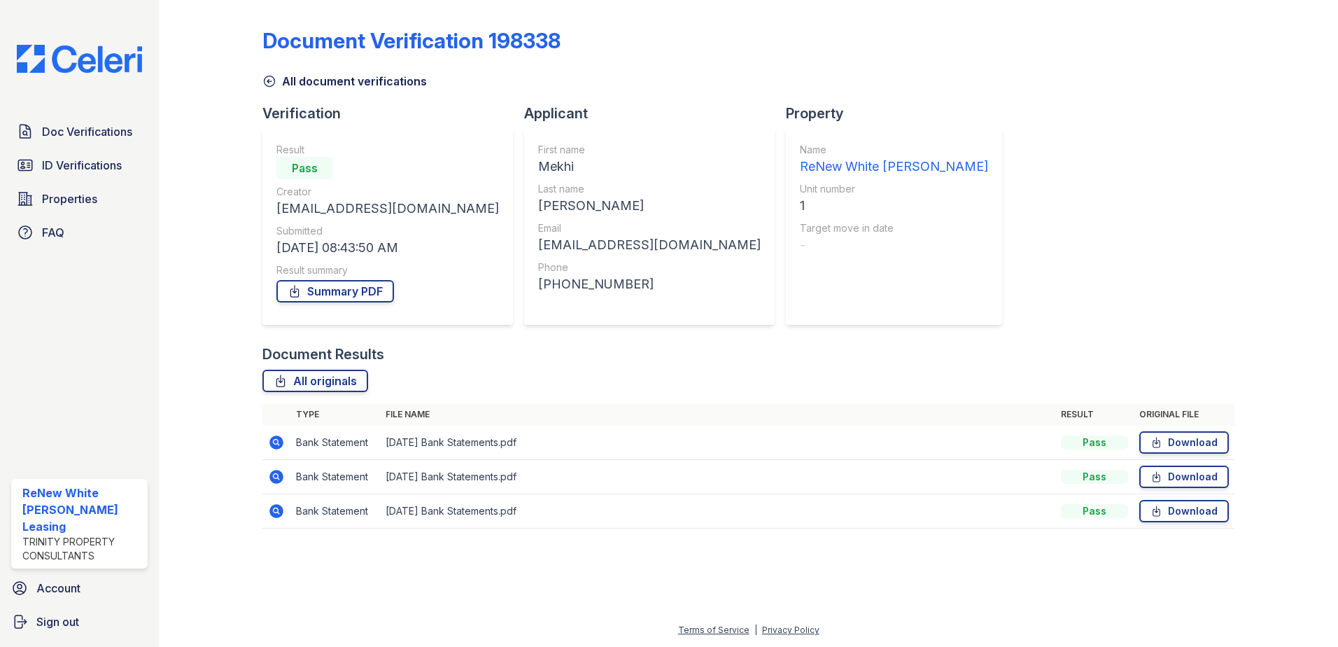
click at [276, 437] on icon at bounding box center [276, 442] width 14 height 14
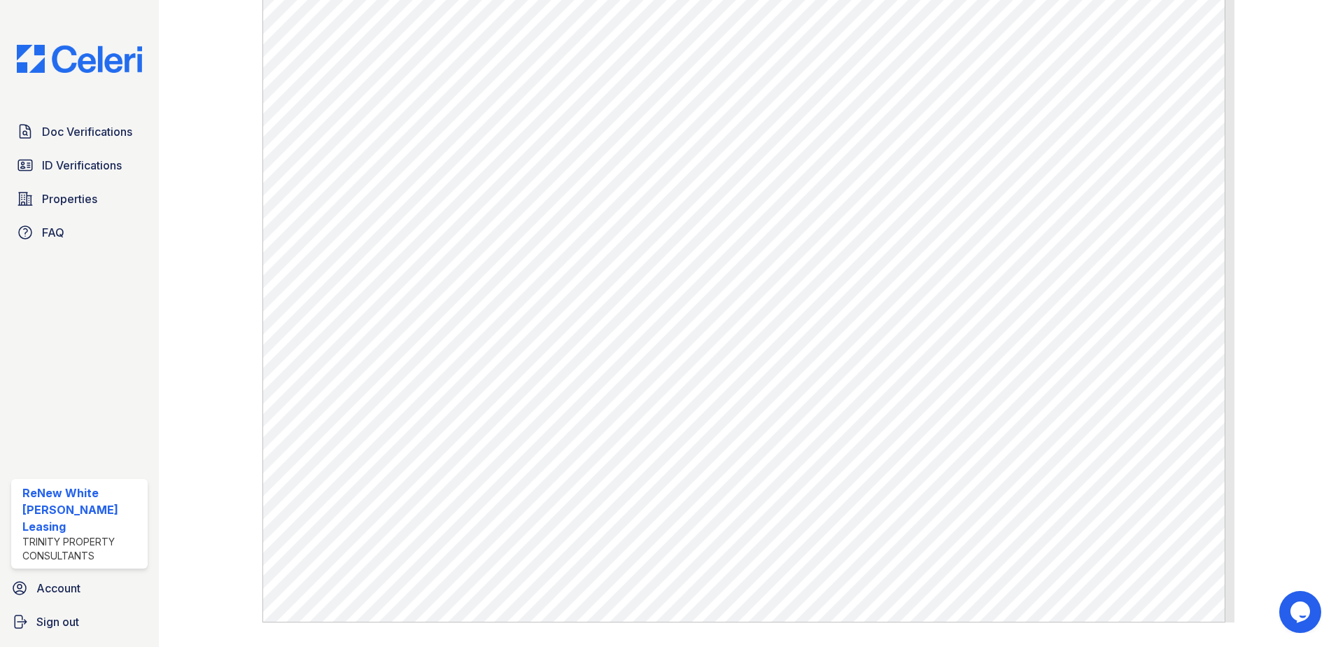
scroll to position [630, 0]
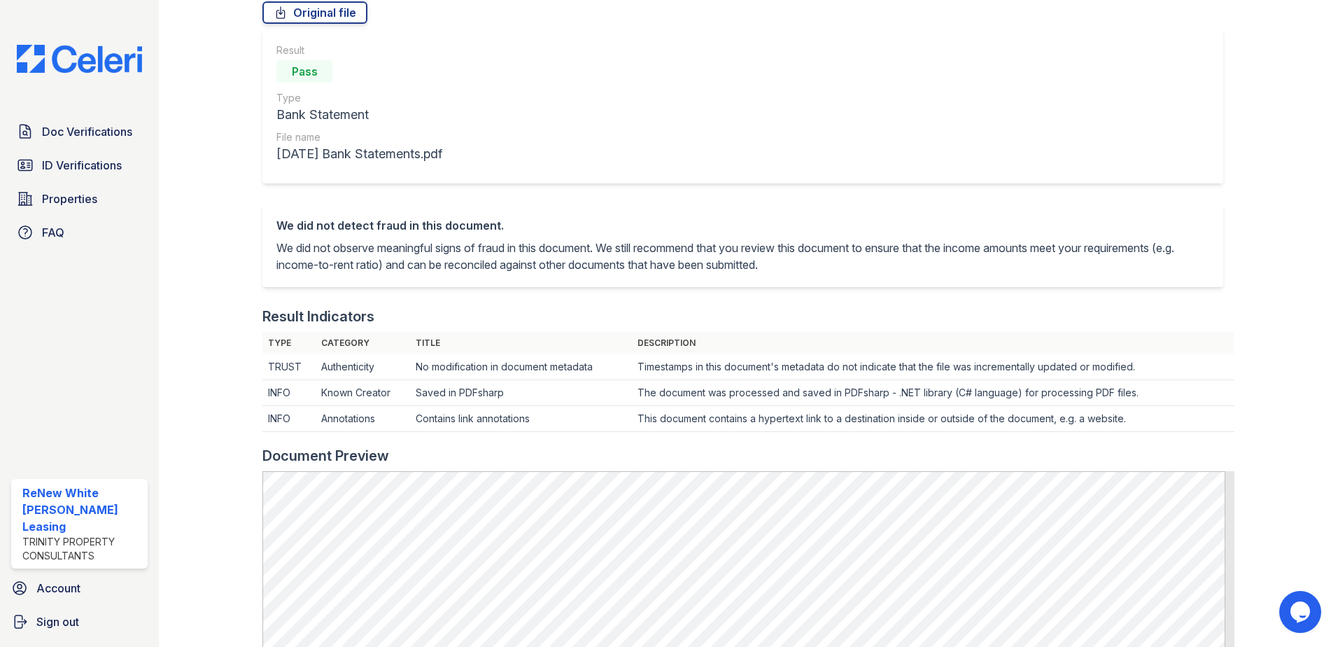
scroll to position [0, 0]
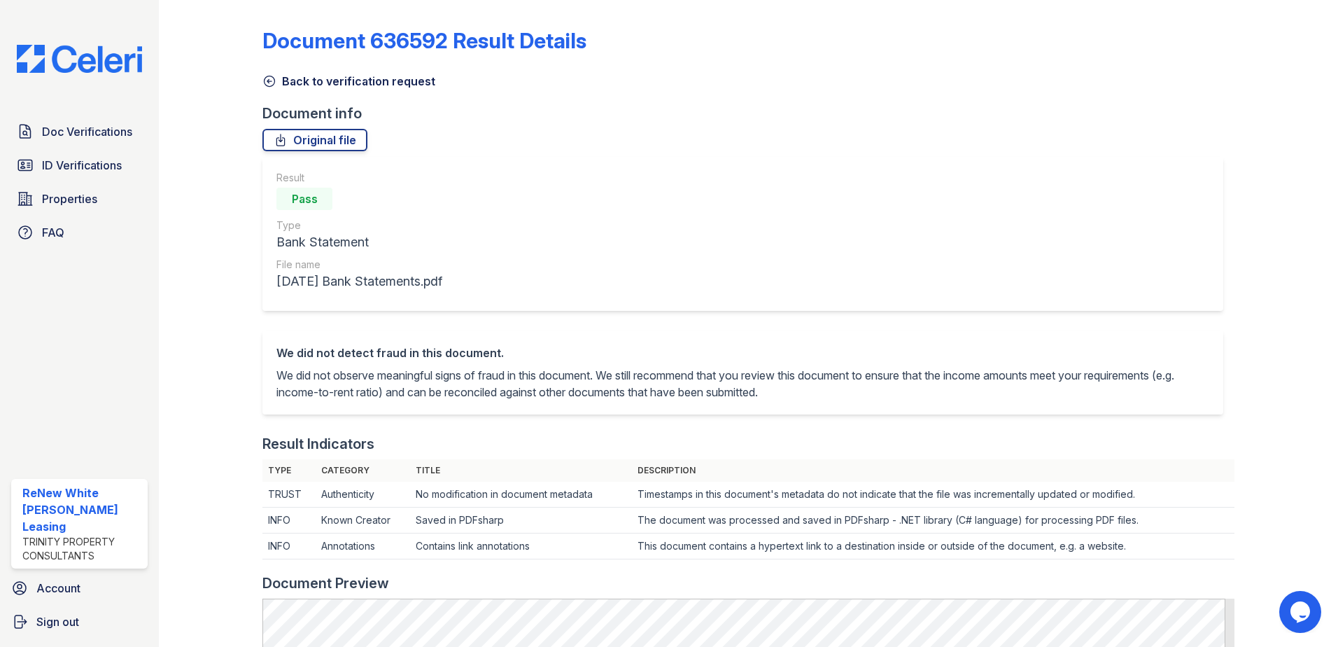
click at [617, 192] on div "Result Pass Type Bank Statement File name [DATE] Bank Statements.pdf" at bounding box center [742, 234] width 961 height 154
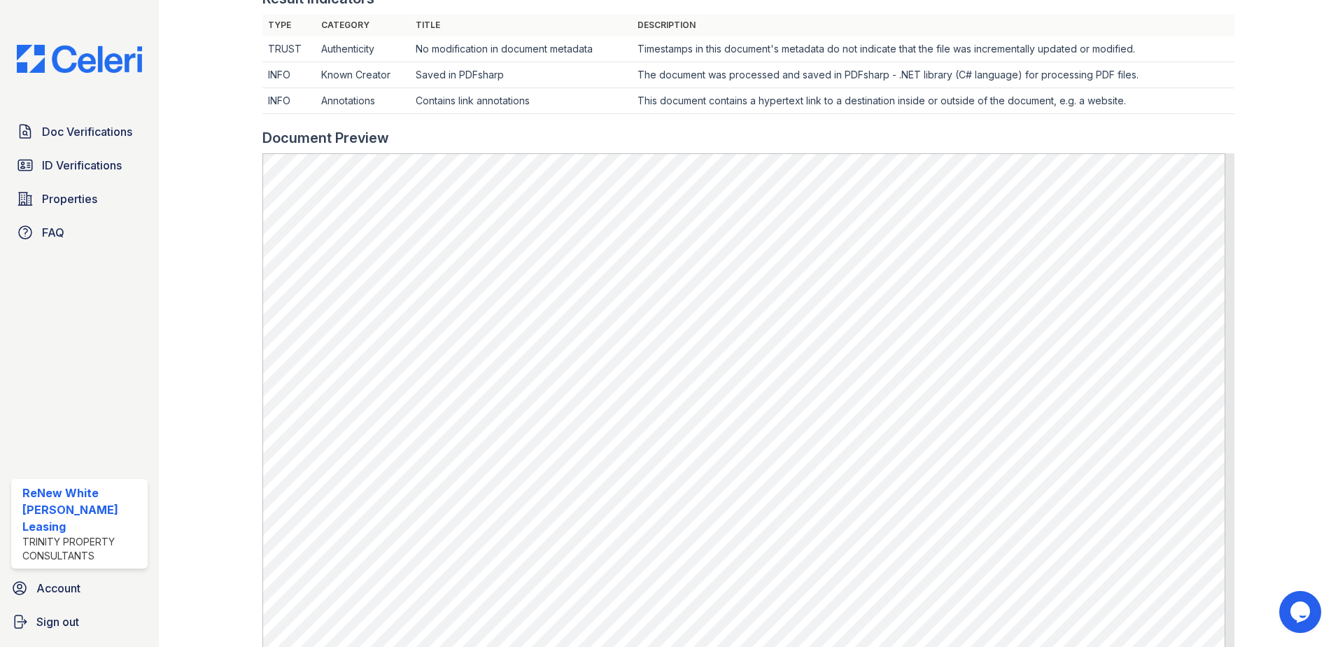
scroll to position [560, 0]
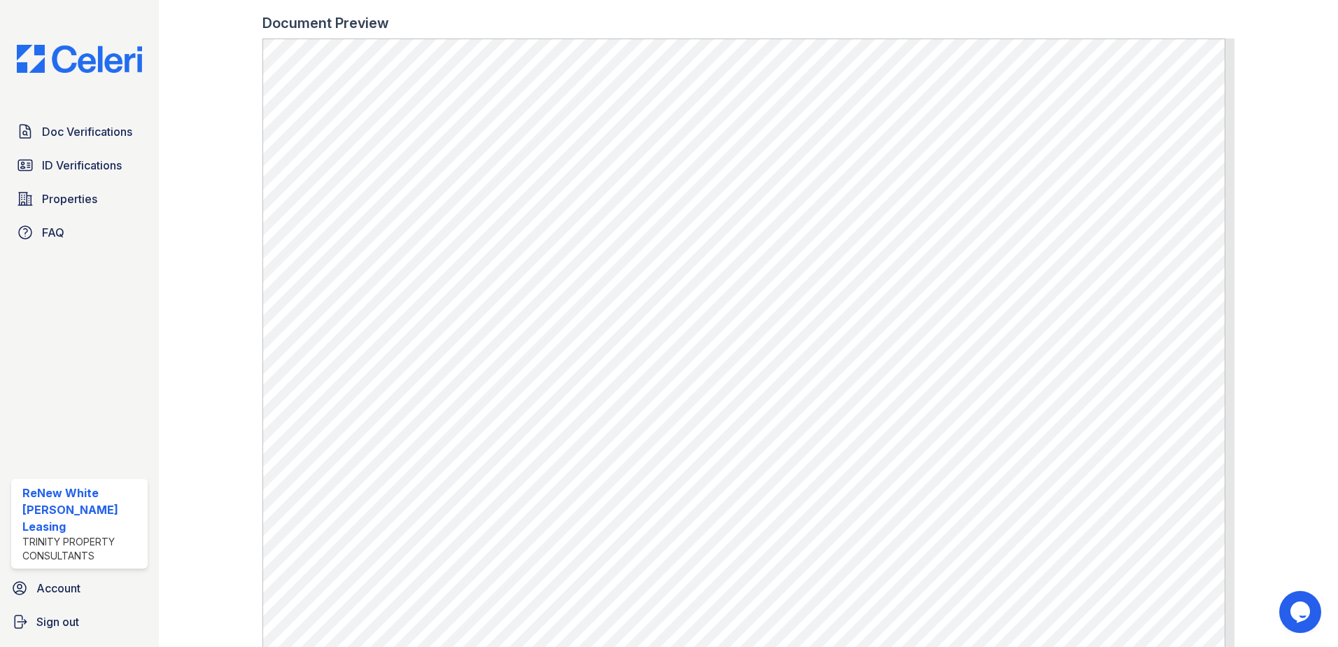
click at [184, 292] on div at bounding box center [221, 65] width 81 height 1239
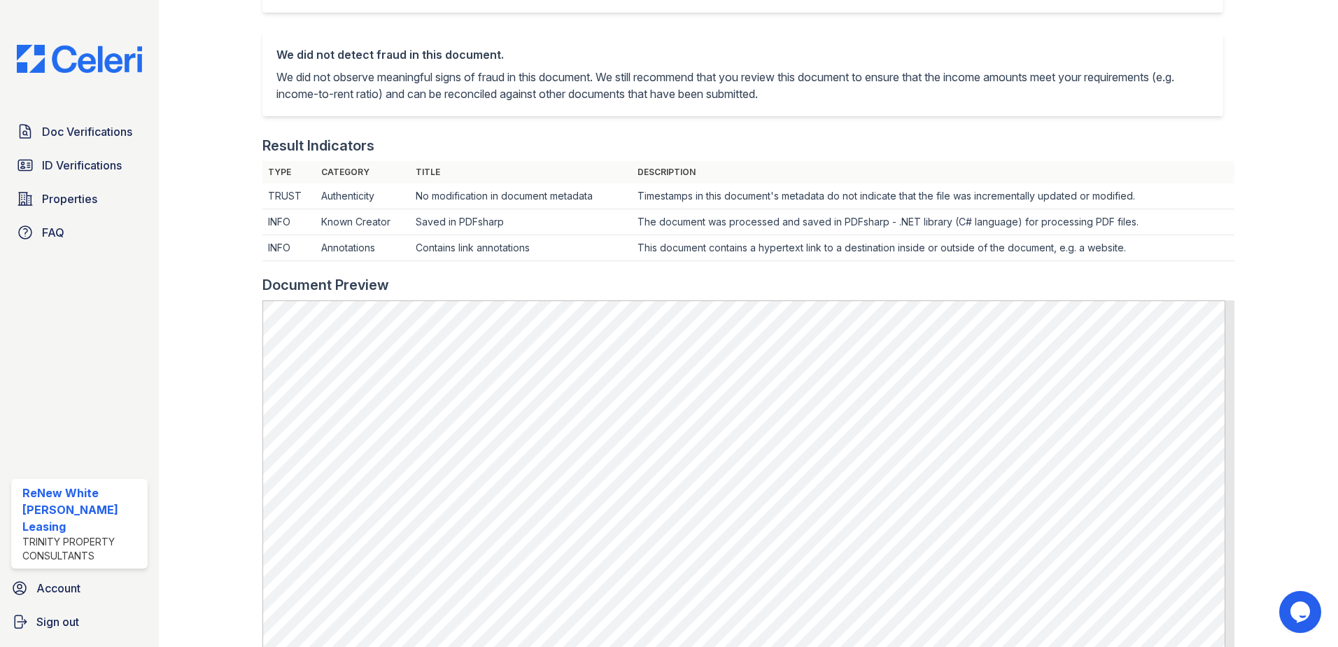
scroll to position [350, 0]
